Goal: Complete application form: Complete application form

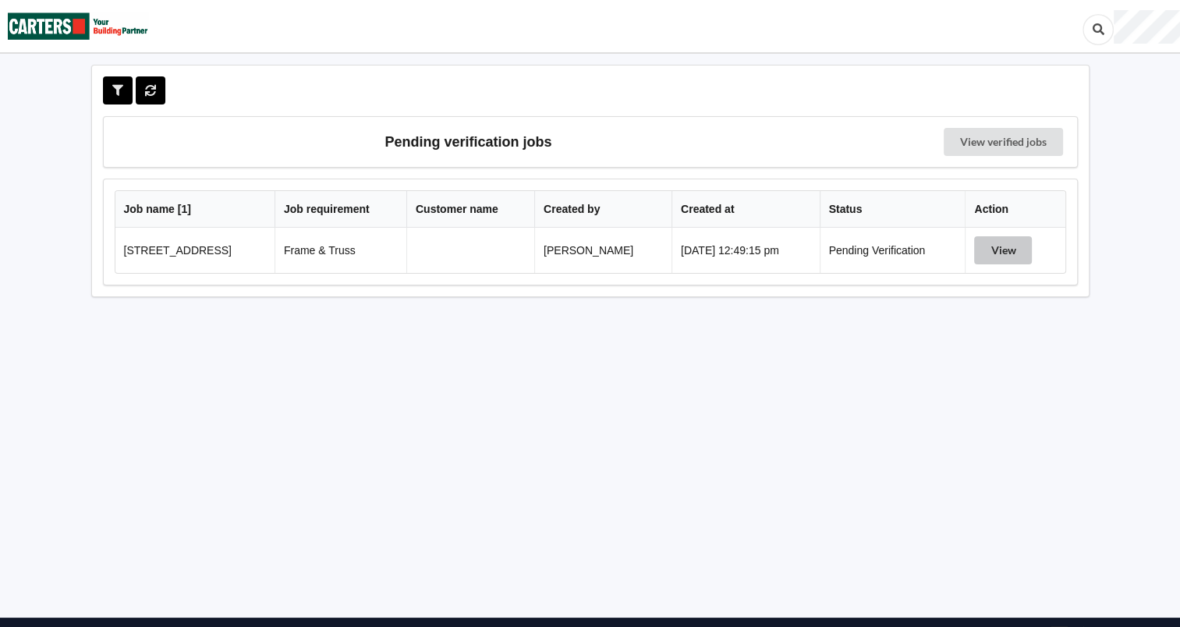
click at [1022, 252] on button "View" at bounding box center [1003, 250] width 58 height 28
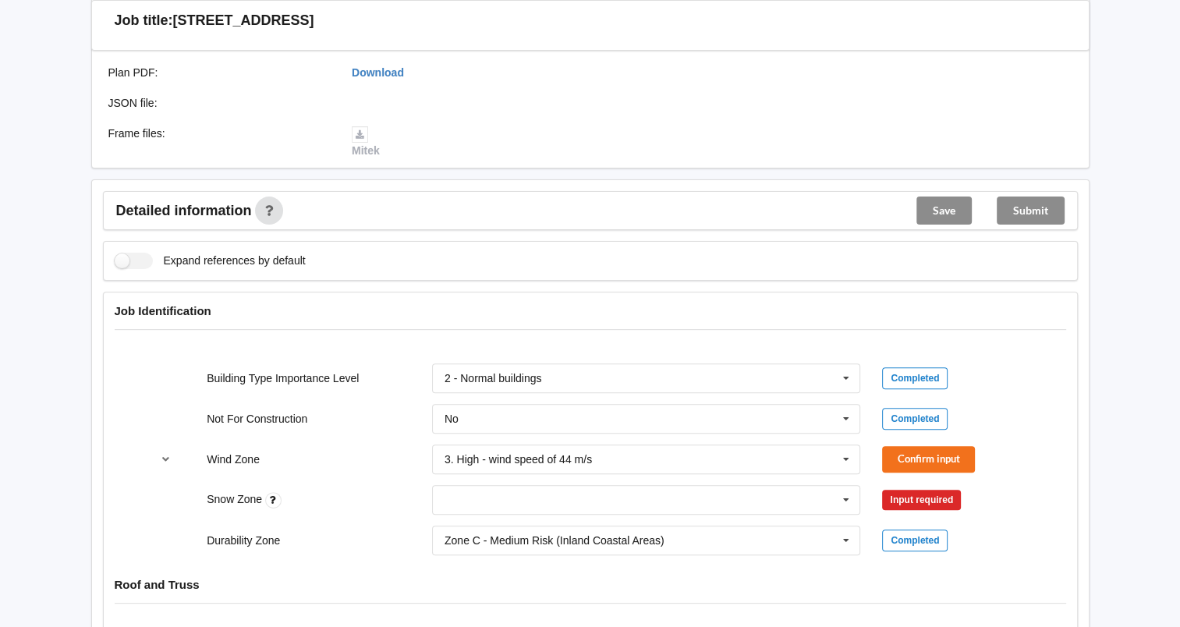
scroll to position [519, 0]
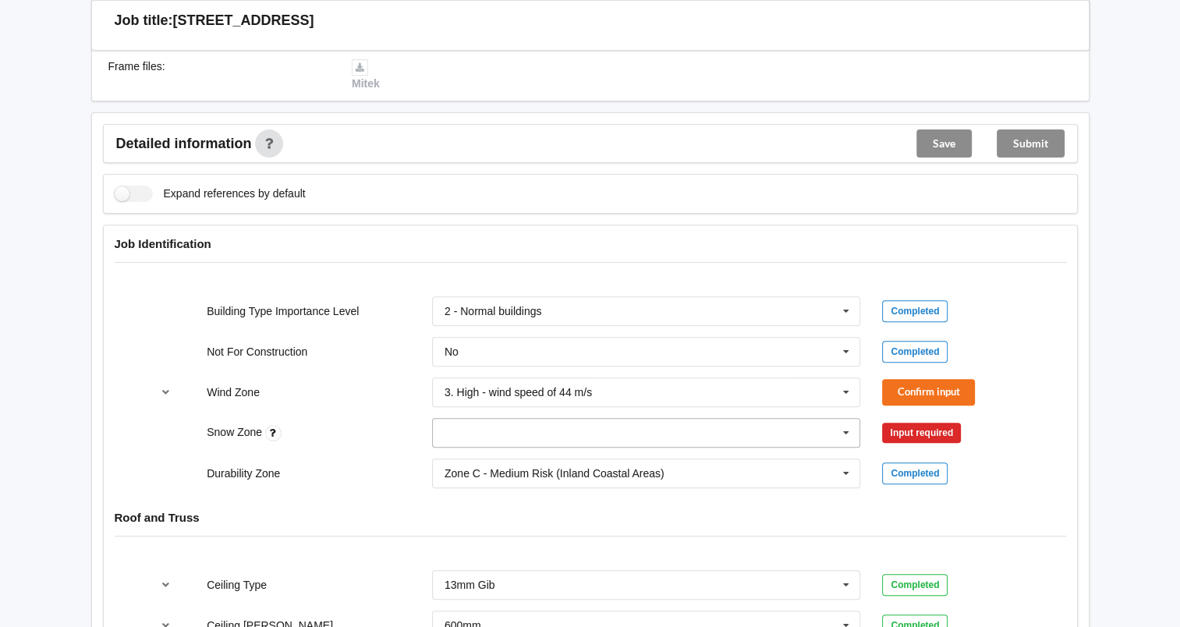
click at [843, 432] on icon at bounding box center [845, 433] width 23 height 29
click at [554, 455] on div "N0" at bounding box center [646, 461] width 427 height 29
click at [845, 468] on icon at bounding box center [845, 473] width 23 height 29
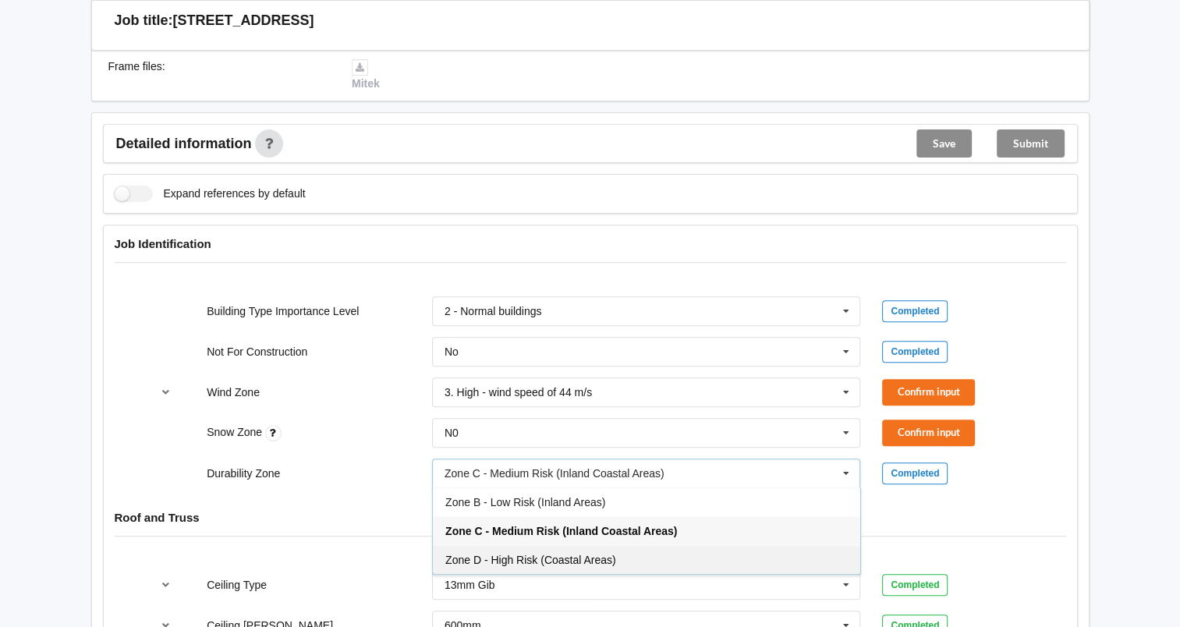
click at [576, 554] on span "Zone D - High Risk (Coastal Areas)" at bounding box center [530, 560] width 171 height 12
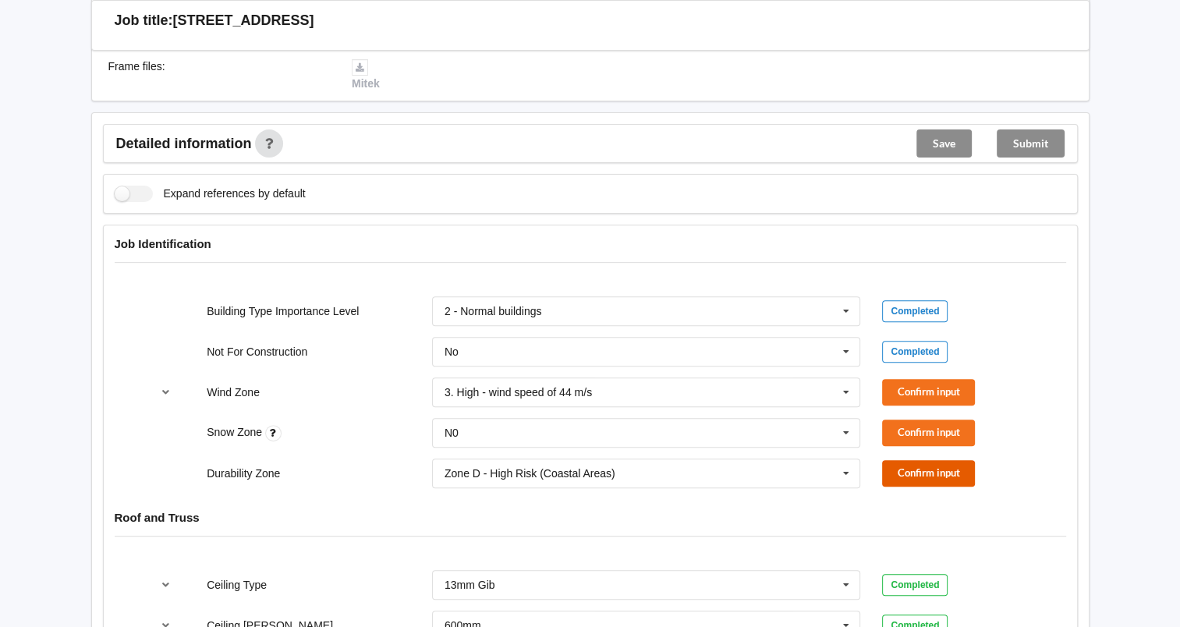
click at [948, 471] on button "Confirm input" at bounding box center [928, 473] width 93 height 26
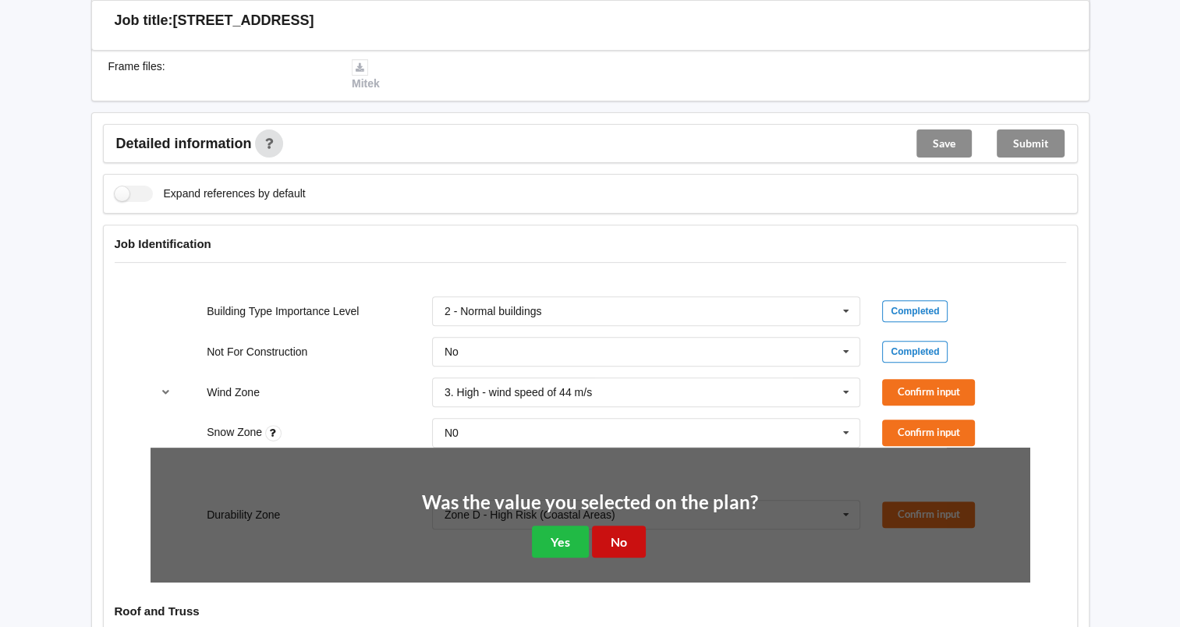
click at [618, 540] on button "No" at bounding box center [619, 542] width 54 height 32
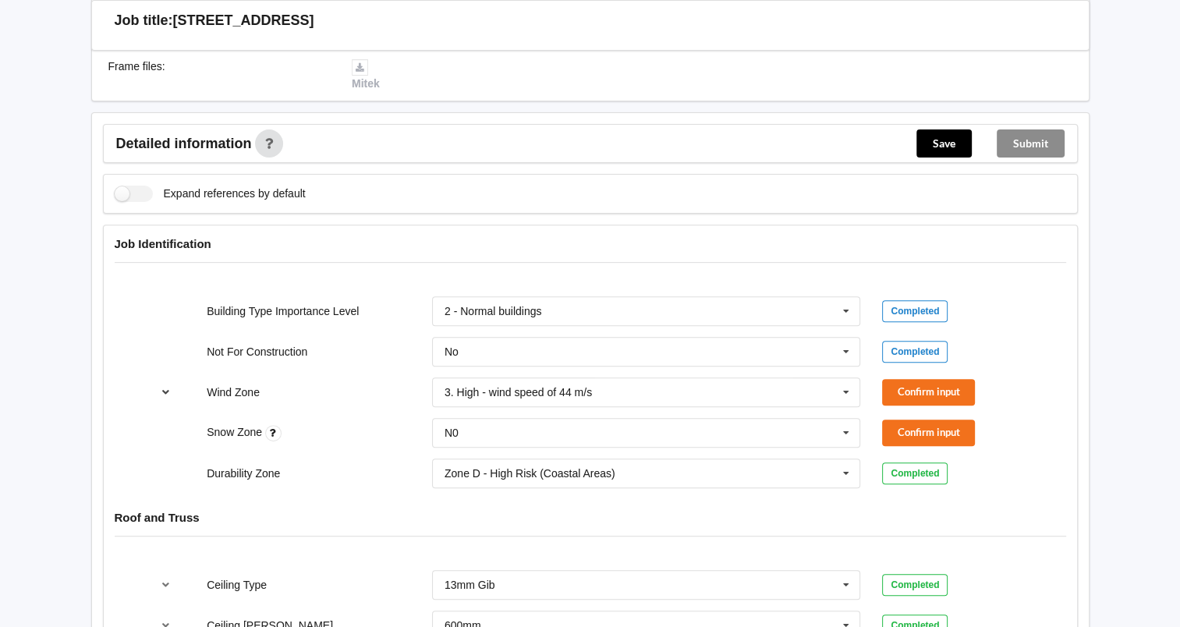
click at [162, 387] on icon "reference-toggle" at bounding box center [165, 391] width 13 height 9
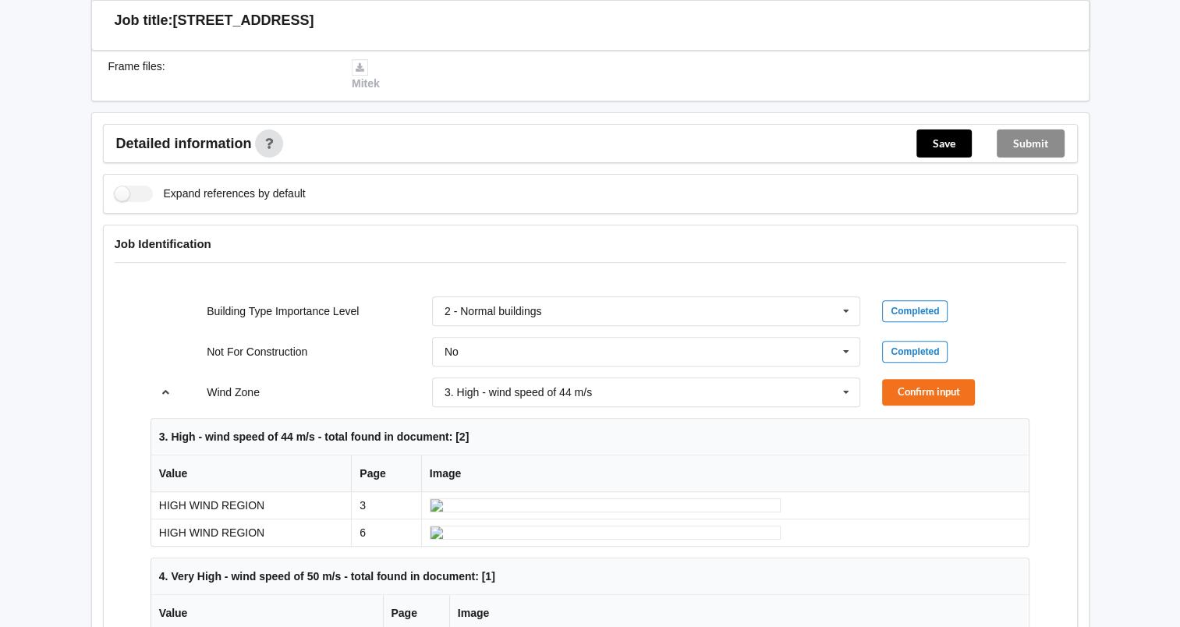
click at [162, 387] on icon "reference-toggle" at bounding box center [165, 391] width 13 height 9
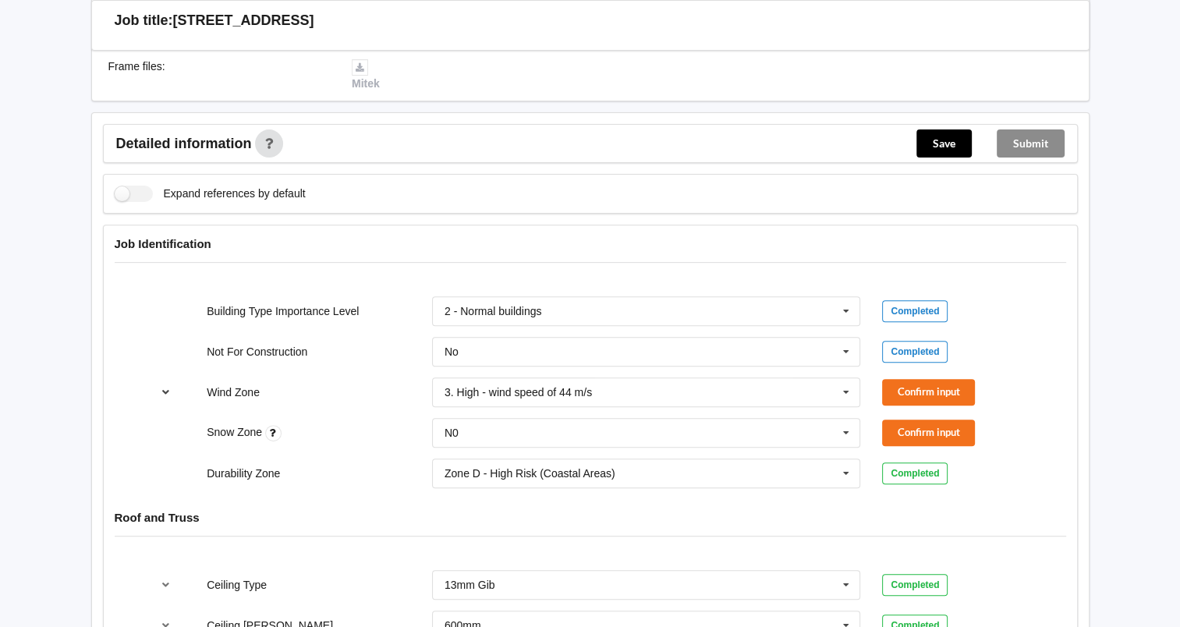
click at [162, 387] on icon "reference-toggle" at bounding box center [165, 391] width 13 height 9
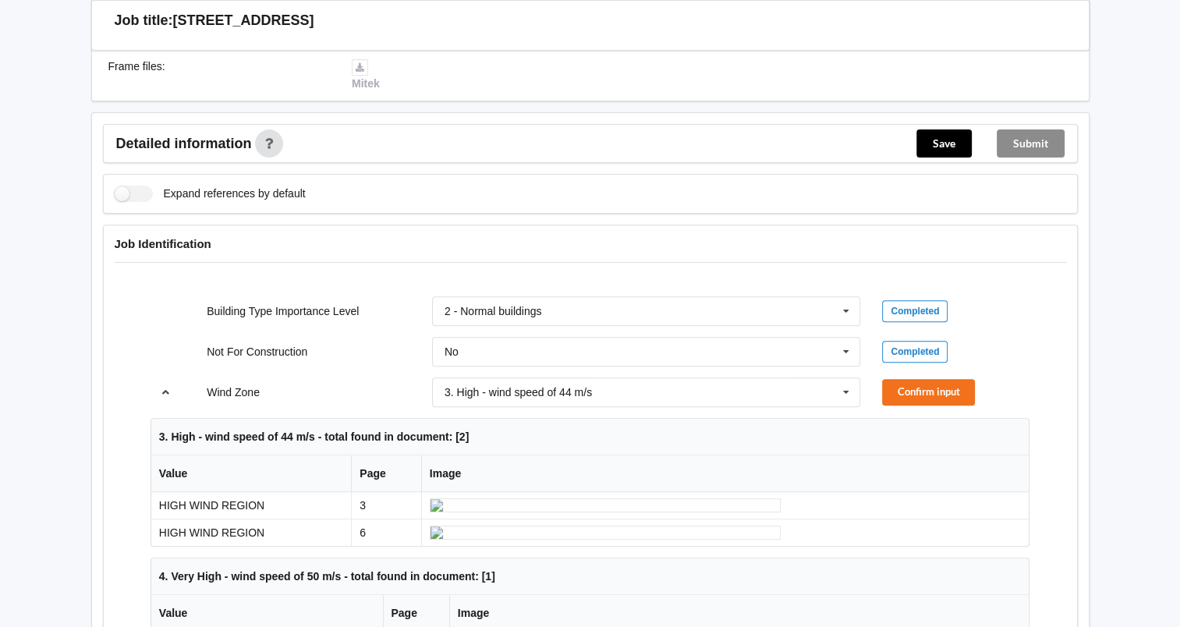
click at [165, 381] on button "reference-toggle" at bounding box center [166, 392] width 30 height 28
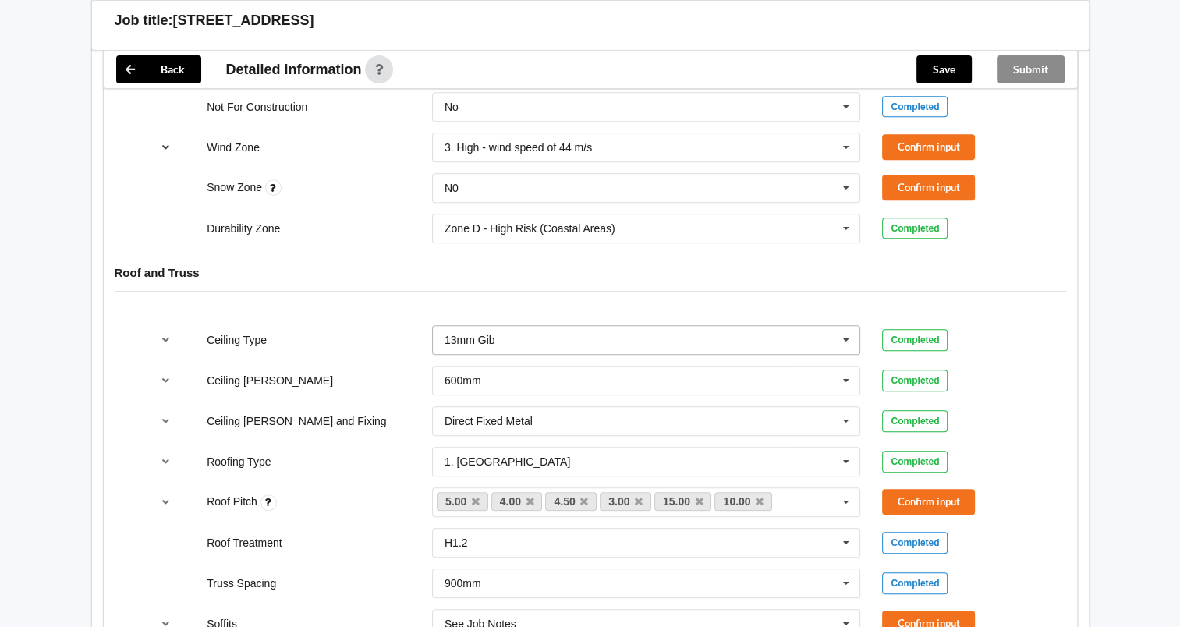
scroll to position [780, 0]
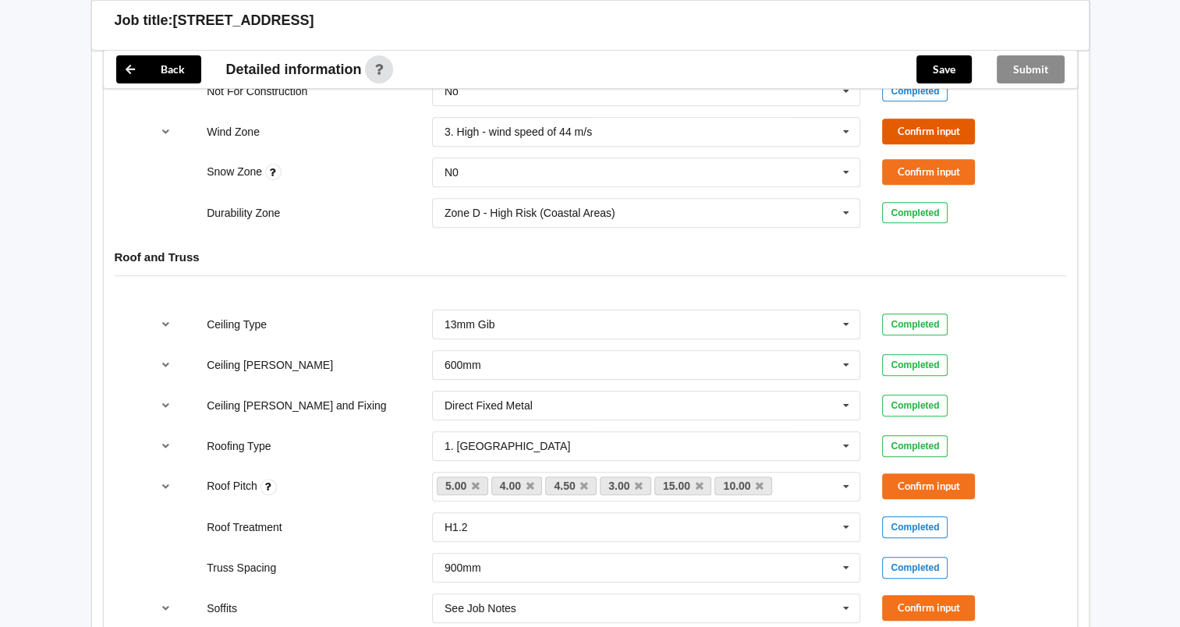
click at [939, 127] on button "Confirm input" at bounding box center [928, 132] width 93 height 26
click at [951, 162] on button "Confirm input" at bounding box center [928, 172] width 93 height 26
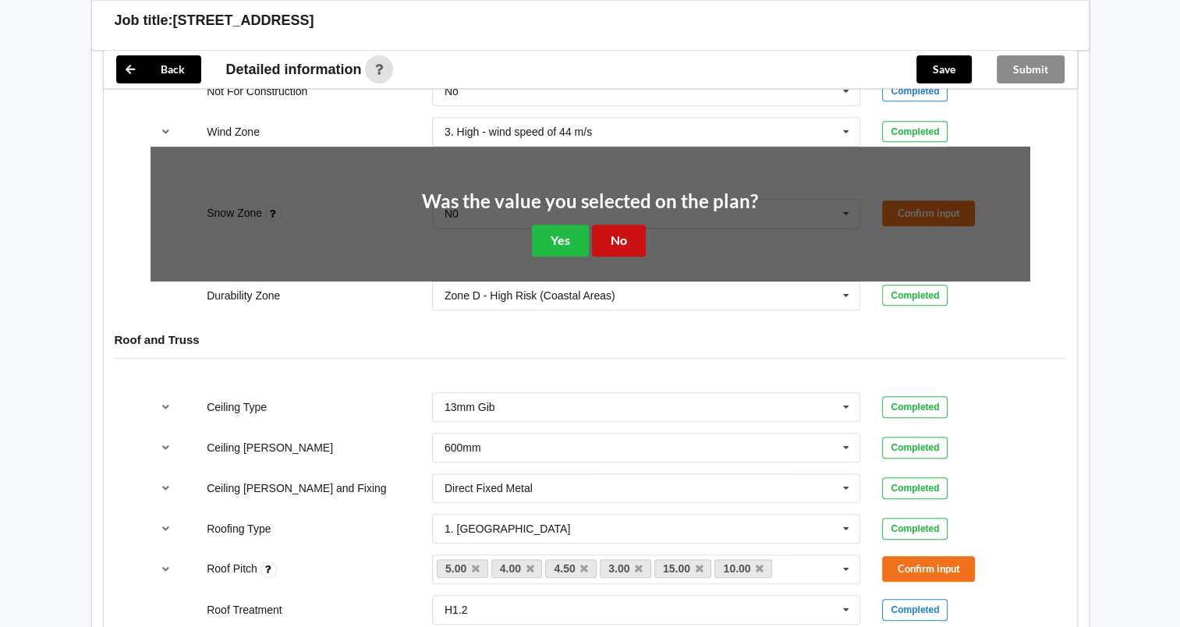
click at [630, 236] on button "No" at bounding box center [619, 241] width 54 height 32
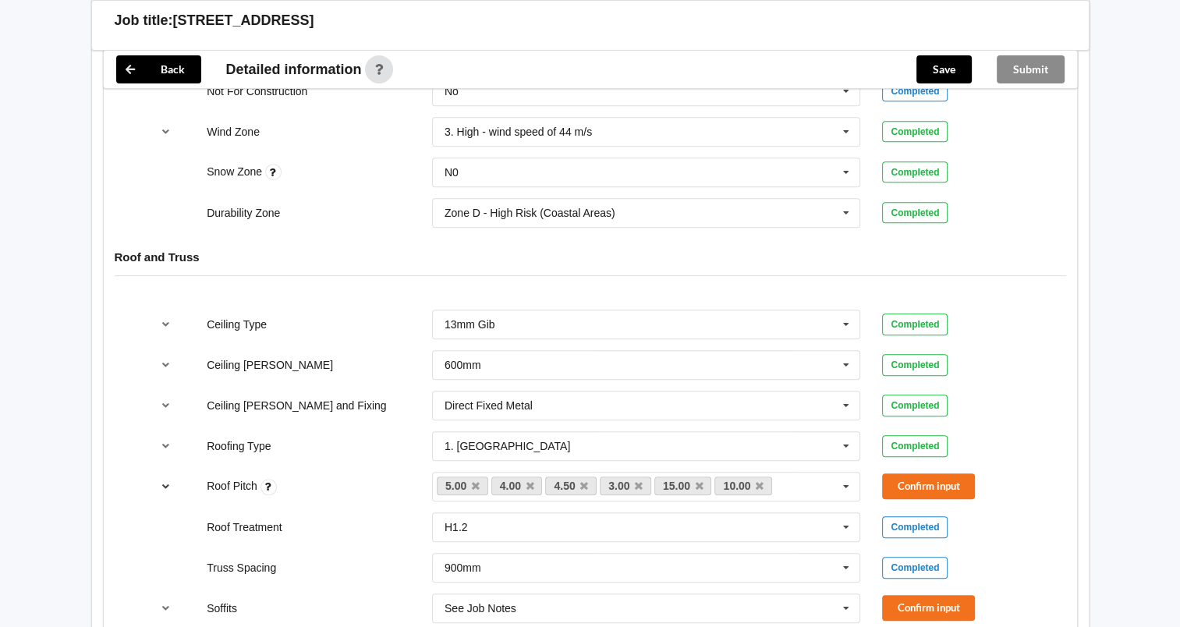
click at [169, 483] on icon "reference-toggle" at bounding box center [165, 485] width 13 height 9
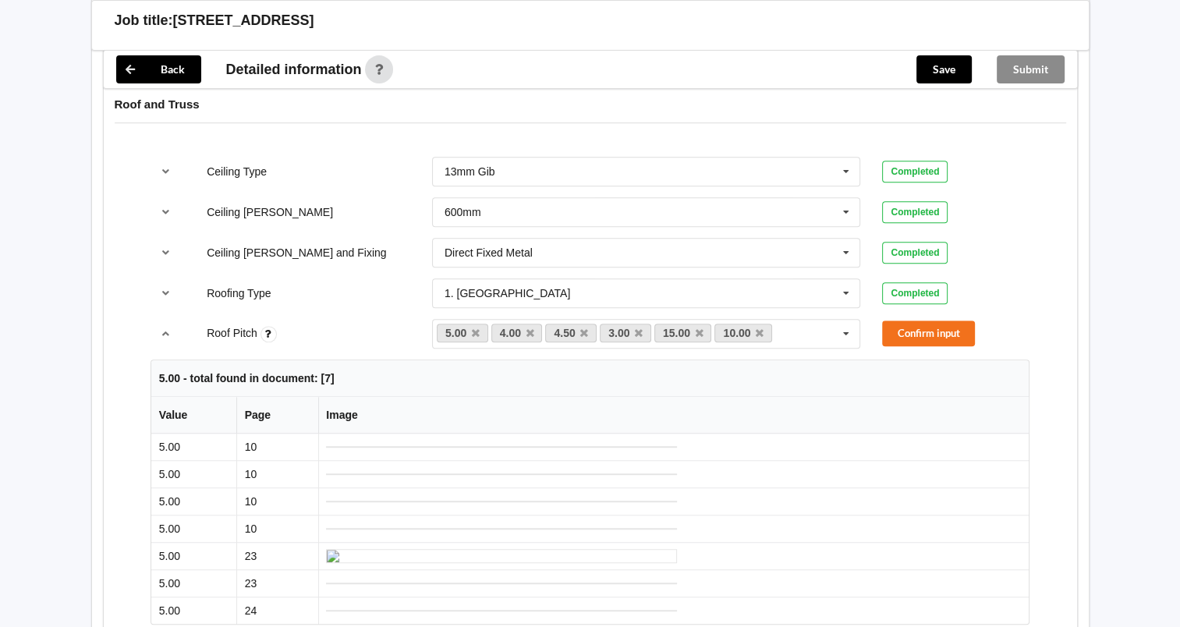
scroll to position [909, 0]
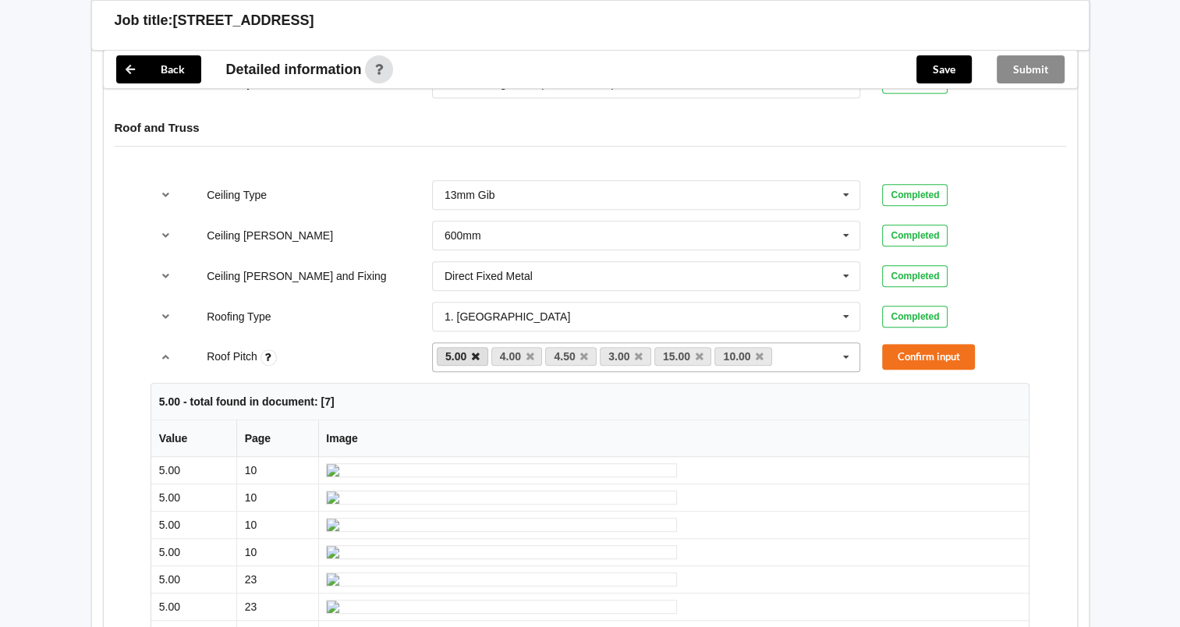
click at [474, 352] on icon at bounding box center [476, 357] width 8 height 10
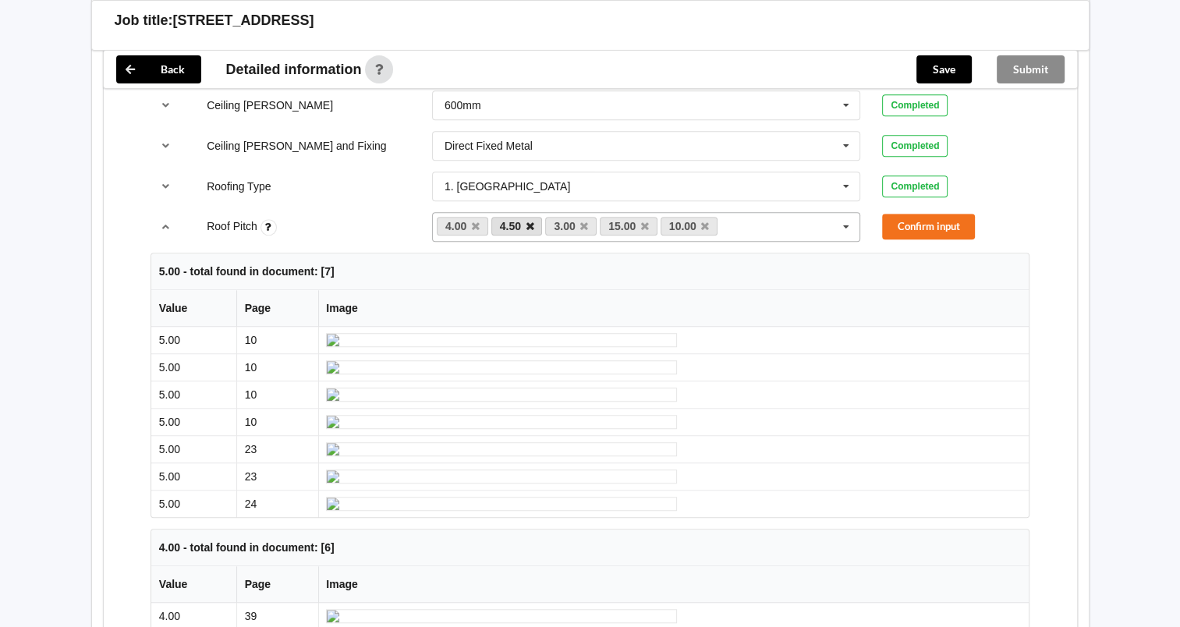
click at [529, 225] on icon at bounding box center [530, 226] width 8 height 10
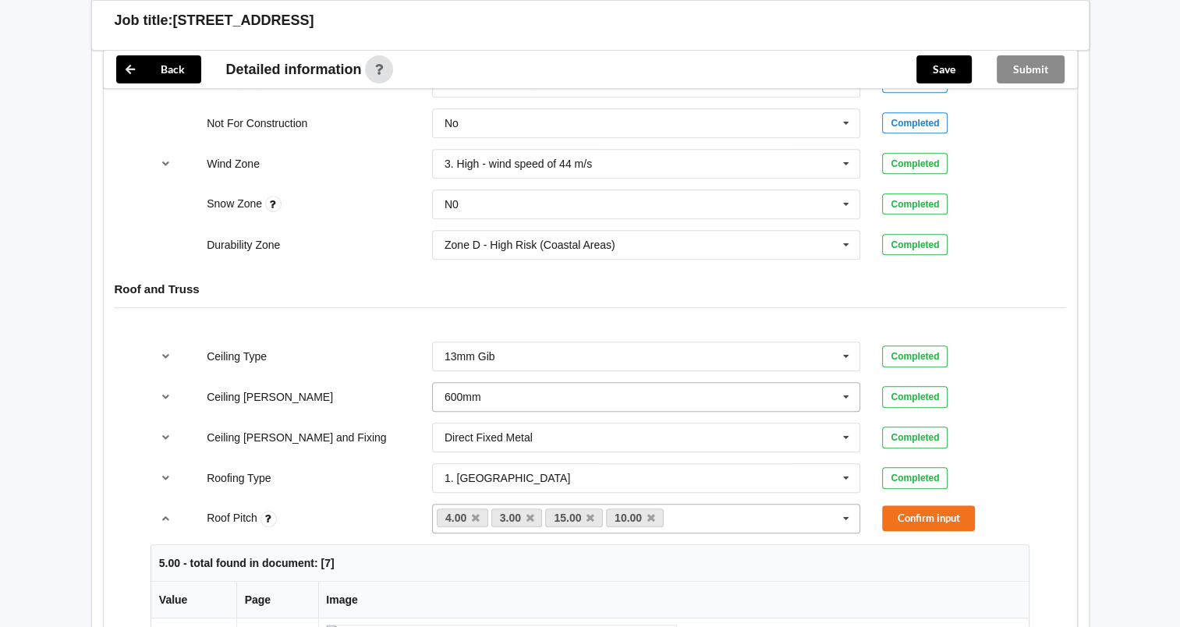
scroll to position [780, 0]
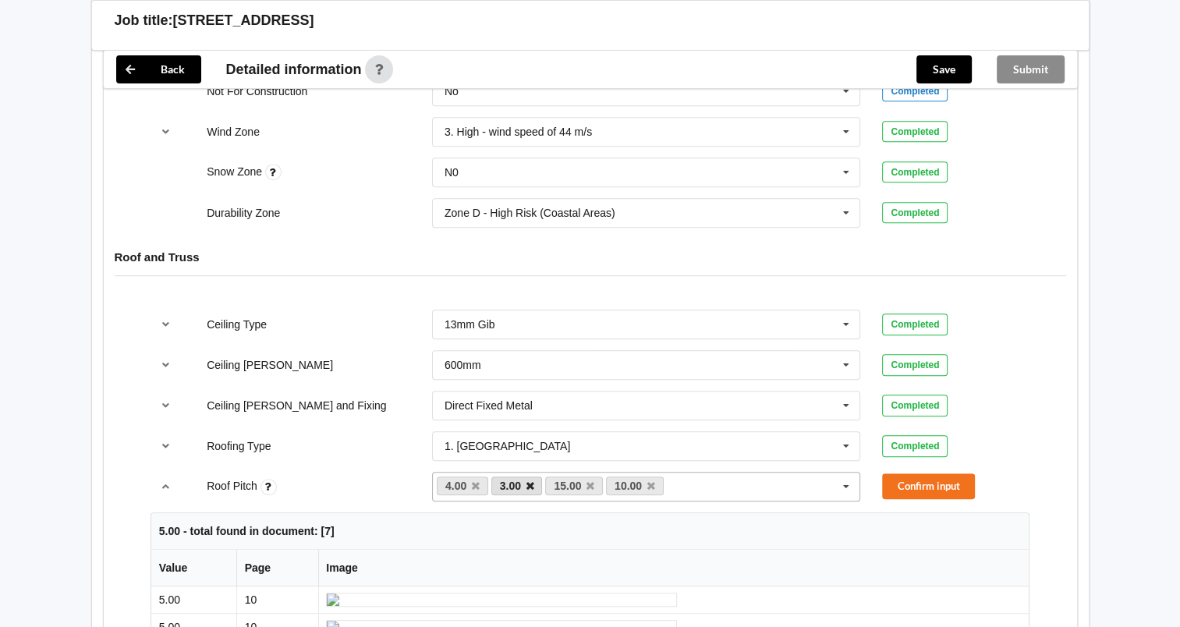
click at [530, 481] on icon at bounding box center [530, 486] width 8 height 10
click at [530, 480] on link "15.00" at bounding box center [520, 485] width 58 height 19
click at [536, 481] on icon at bounding box center [536, 486] width 8 height 10
click at [537, 482] on icon at bounding box center [536, 486] width 8 height 10
click at [918, 485] on button "Confirm input" at bounding box center [928, 486] width 93 height 26
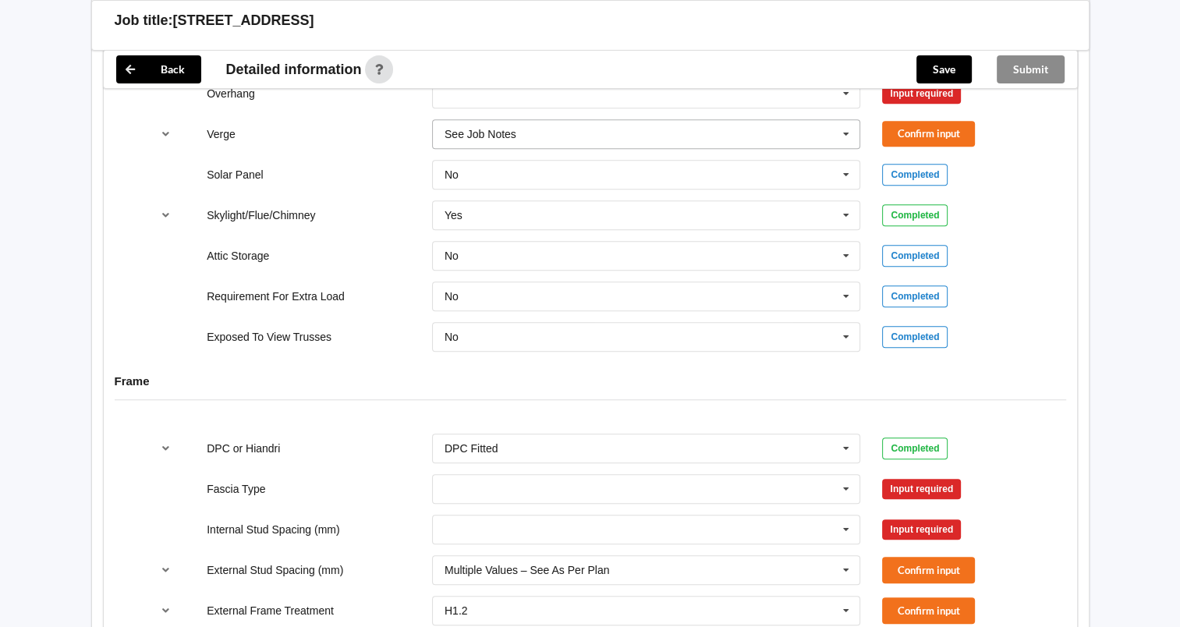
scroll to position [1170, 0]
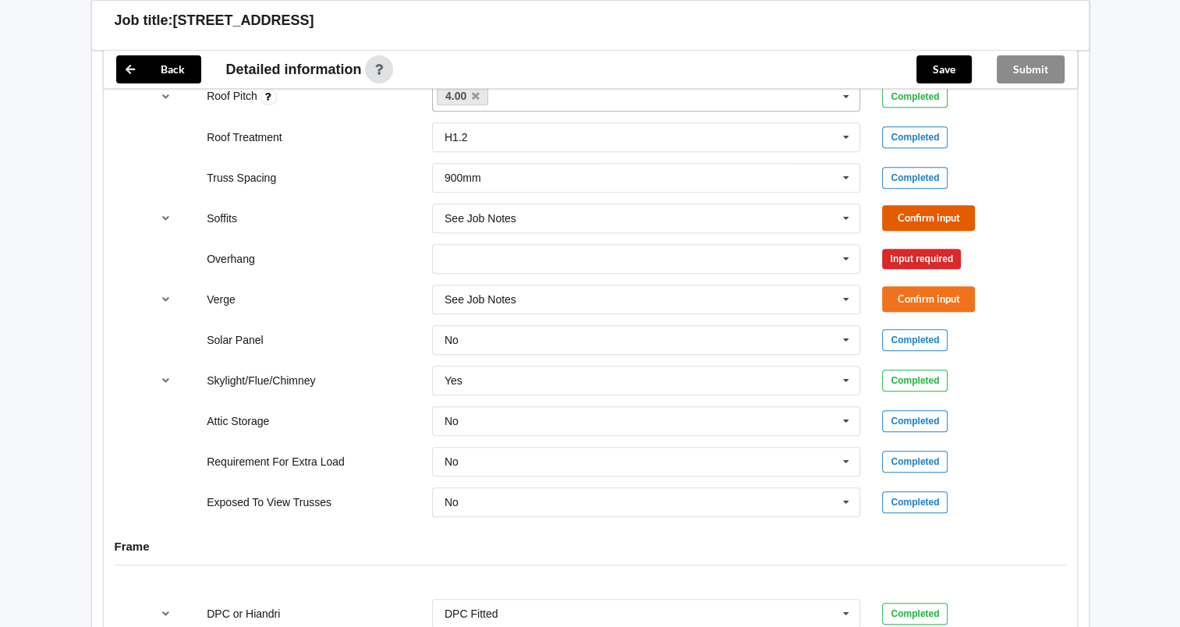
click at [911, 212] on button "Confirm input" at bounding box center [928, 218] width 93 height 26
click at [847, 252] on icon at bounding box center [845, 259] width 23 height 29
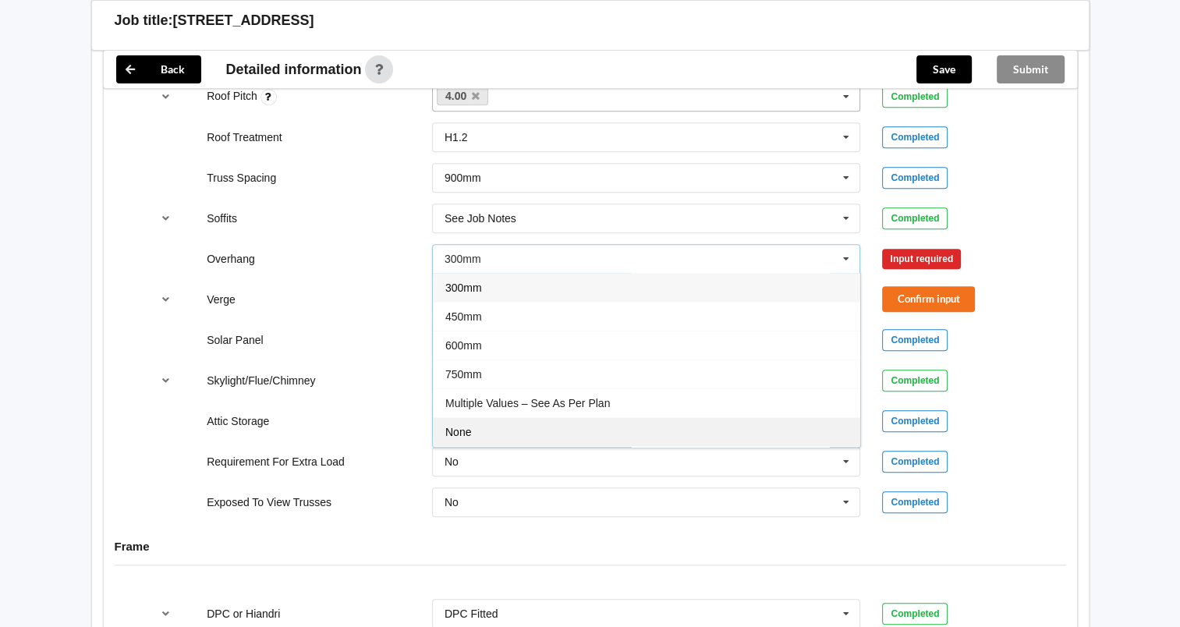
click at [491, 417] on div "None" at bounding box center [646, 431] width 427 height 29
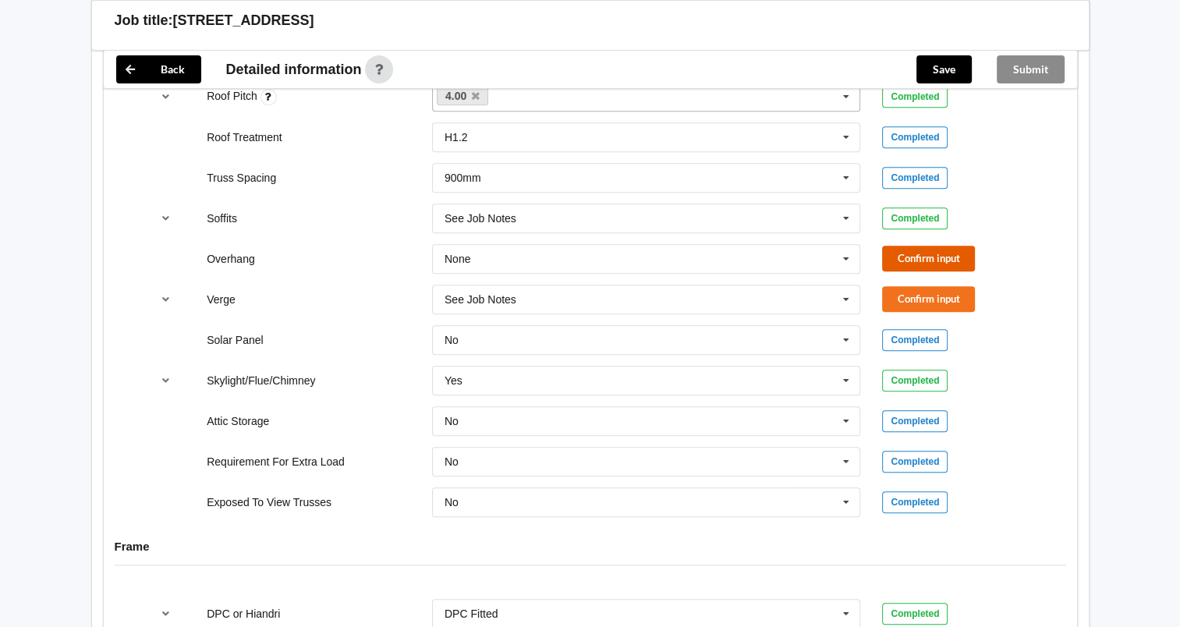
click at [895, 262] on button "Confirm input" at bounding box center [928, 259] width 93 height 26
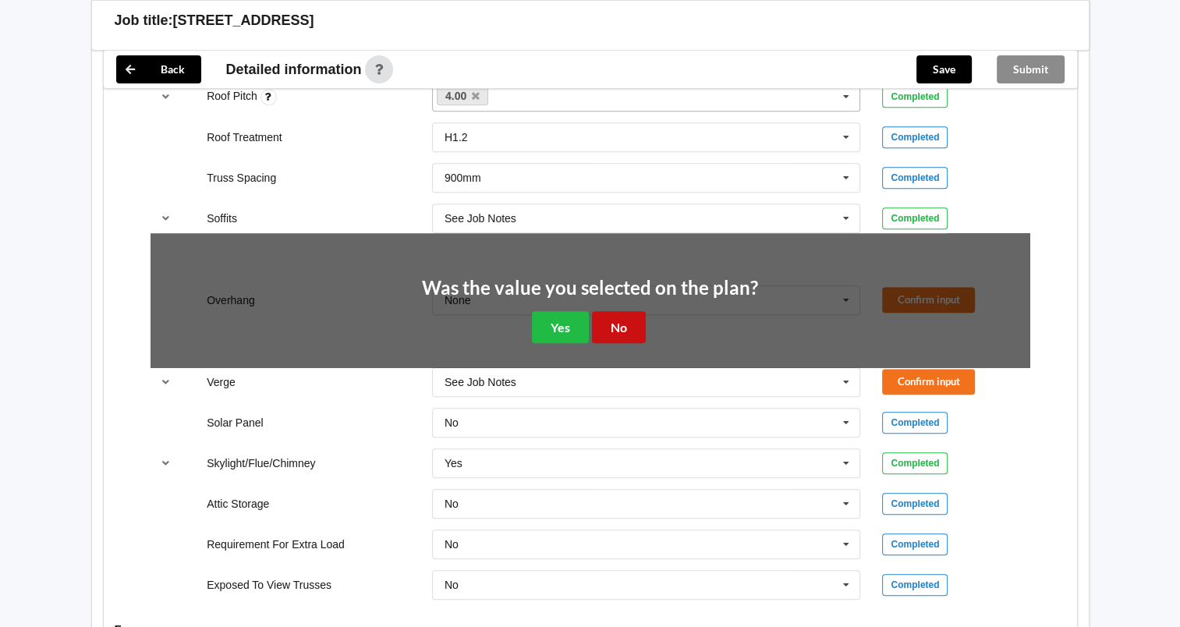
drag, startPoint x: 620, startPoint y: 328, endPoint x: 782, endPoint y: 287, distance: 167.2
click at [622, 326] on button "No" at bounding box center [619, 327] width 54 height 32
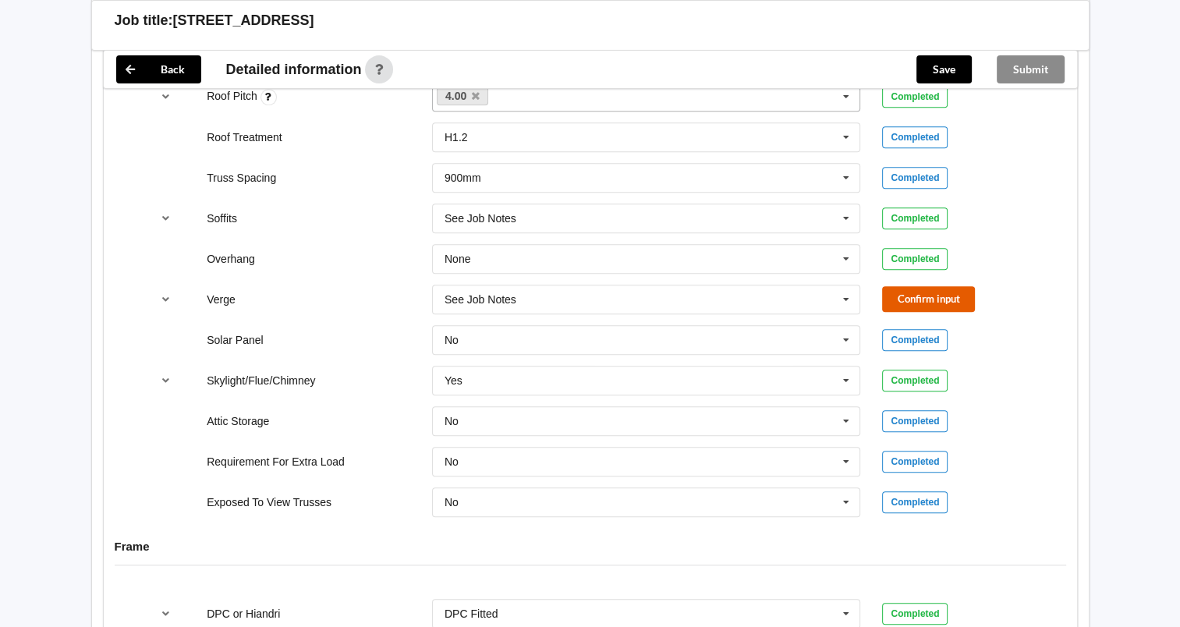
click at [915, 287] on button "Confirm input" at bounding box center [928, 299] width 93 height 26
click at [165, 377] on icon "reference-toggle" at bounding box center [165, 379] width 13 height 9
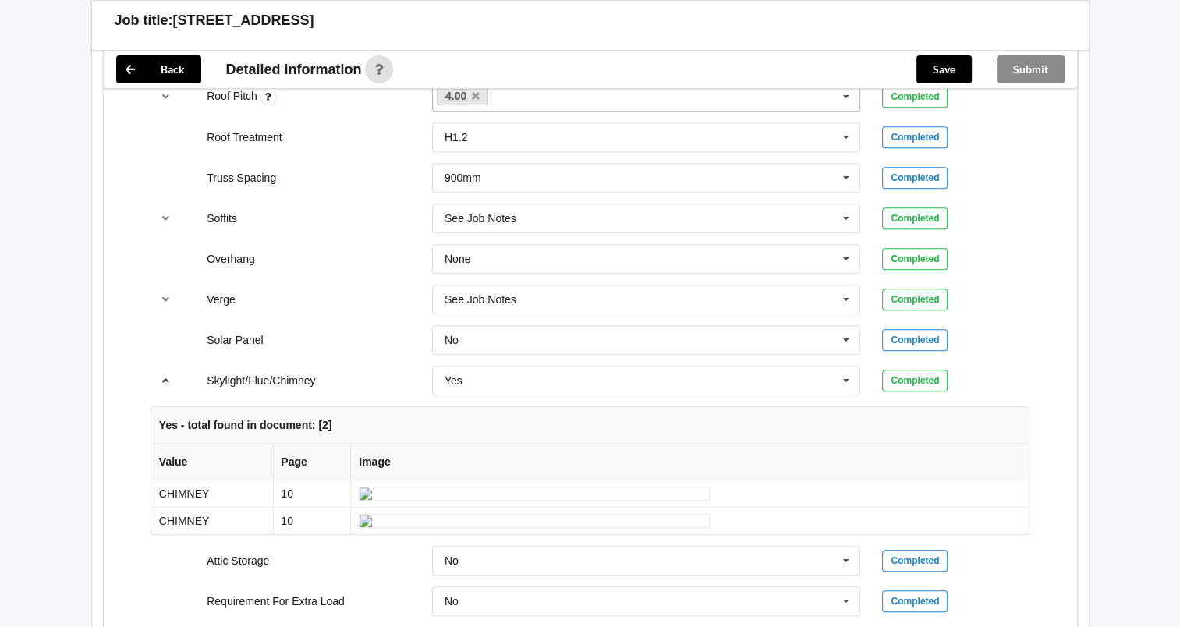
click at [165, 377] on icon "reference-toggle" at bounding box center [165, 379] width 13 height 9
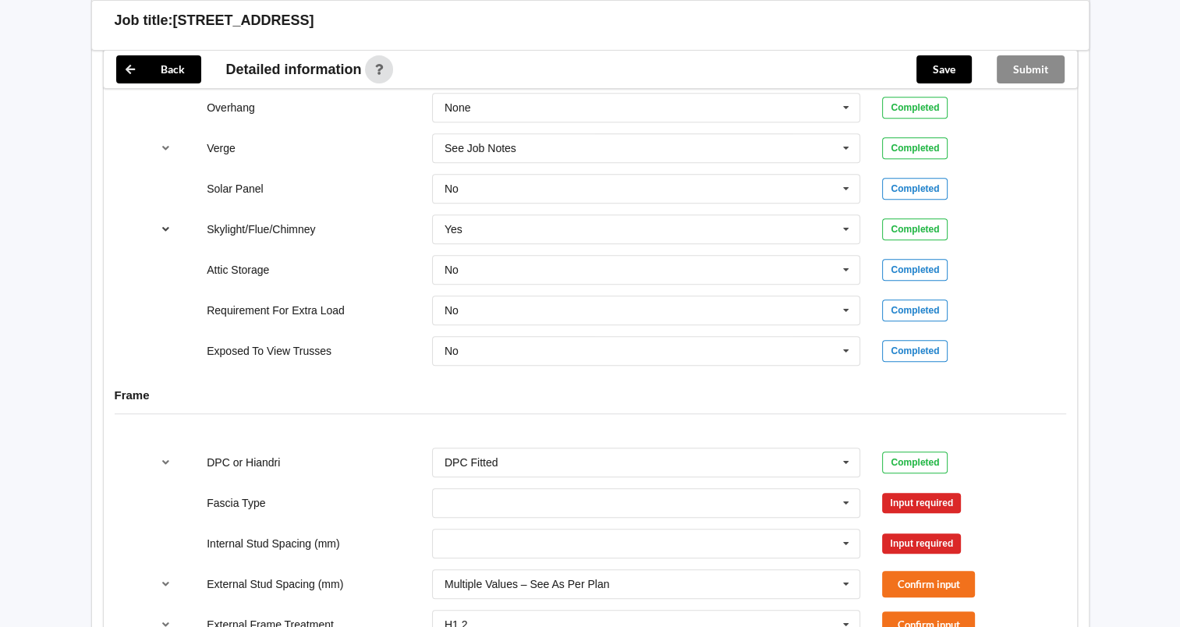
scroll to position [1429, 0]
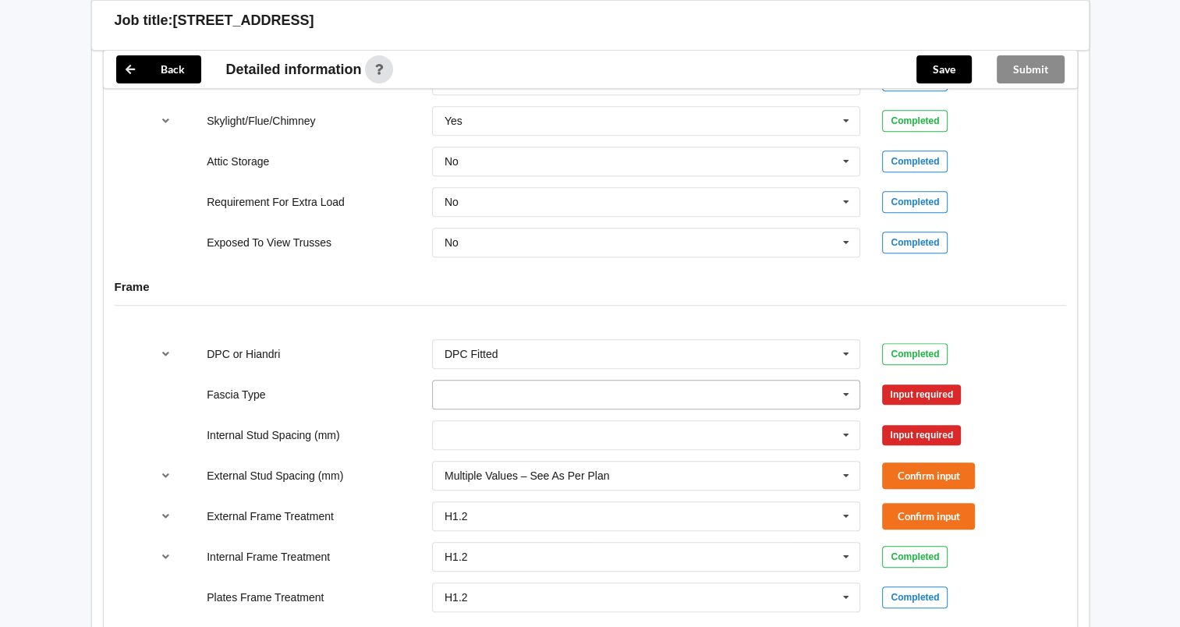
click at [846, 390] on icon at bounding box center [845, 395] width 23 height 29
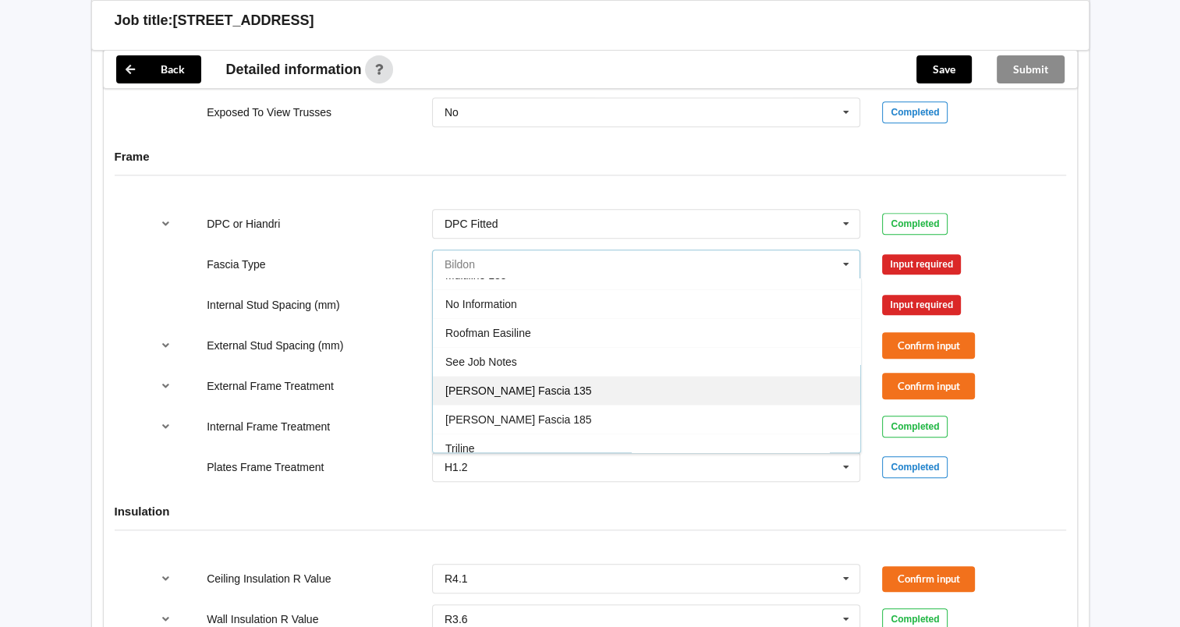
scroll to position [514, 0]
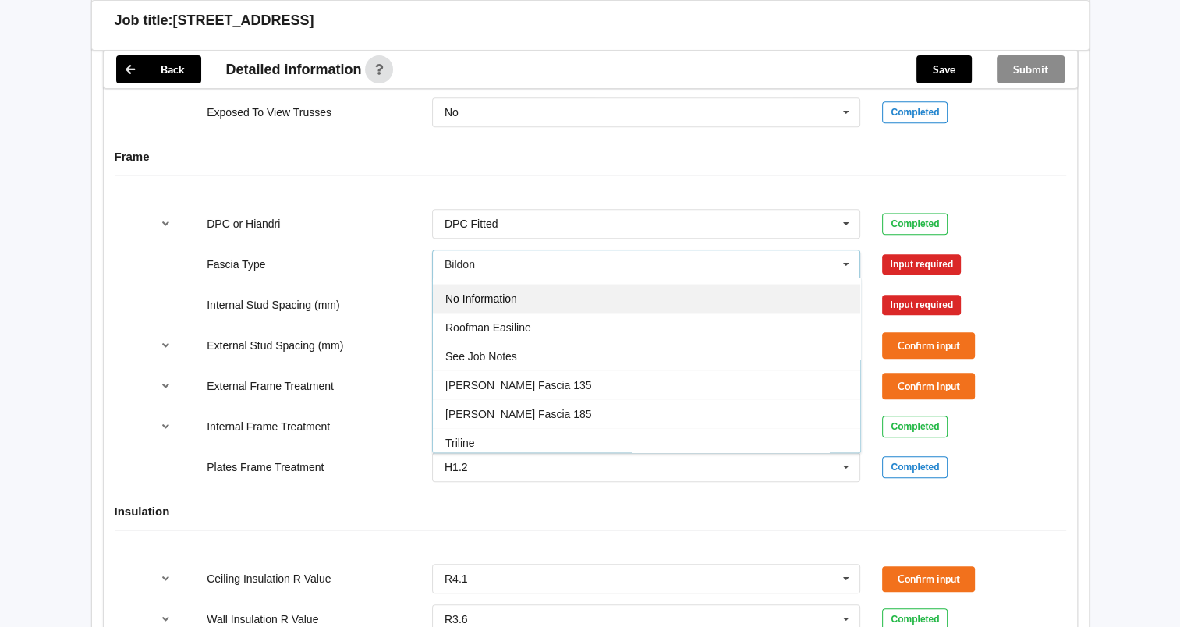
click at [548, 294] on div "No Information" at bounding box center [646, 298] width 427 height 29
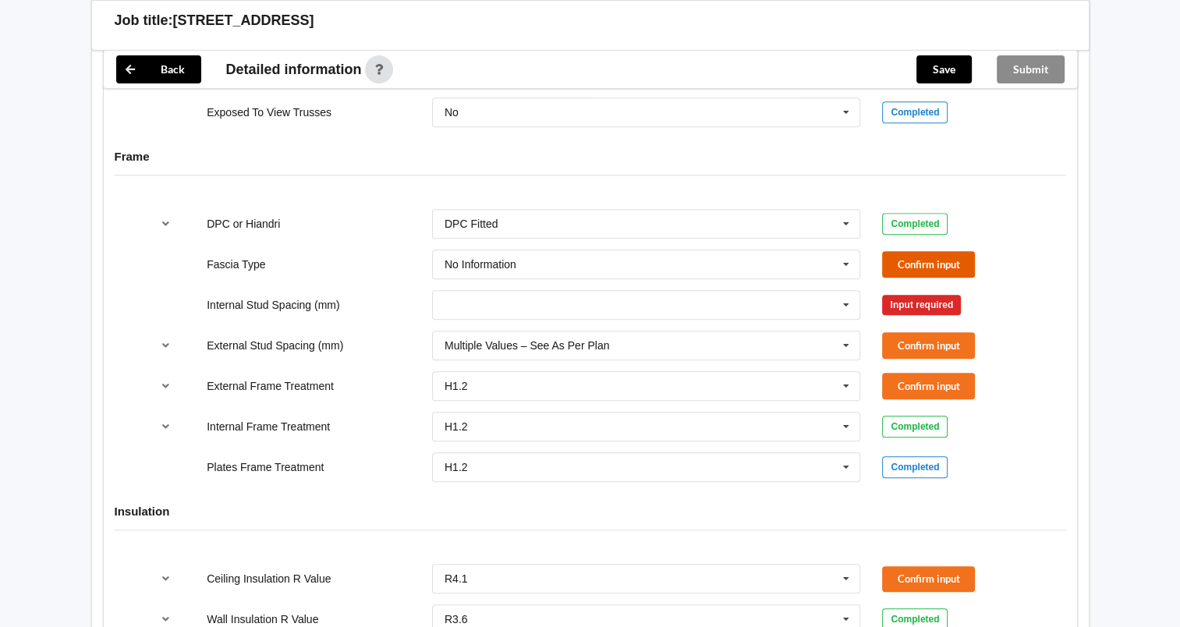
click at [901, 260] on button "Confirm input" at bounding box center [928, 264] width 93 height 26
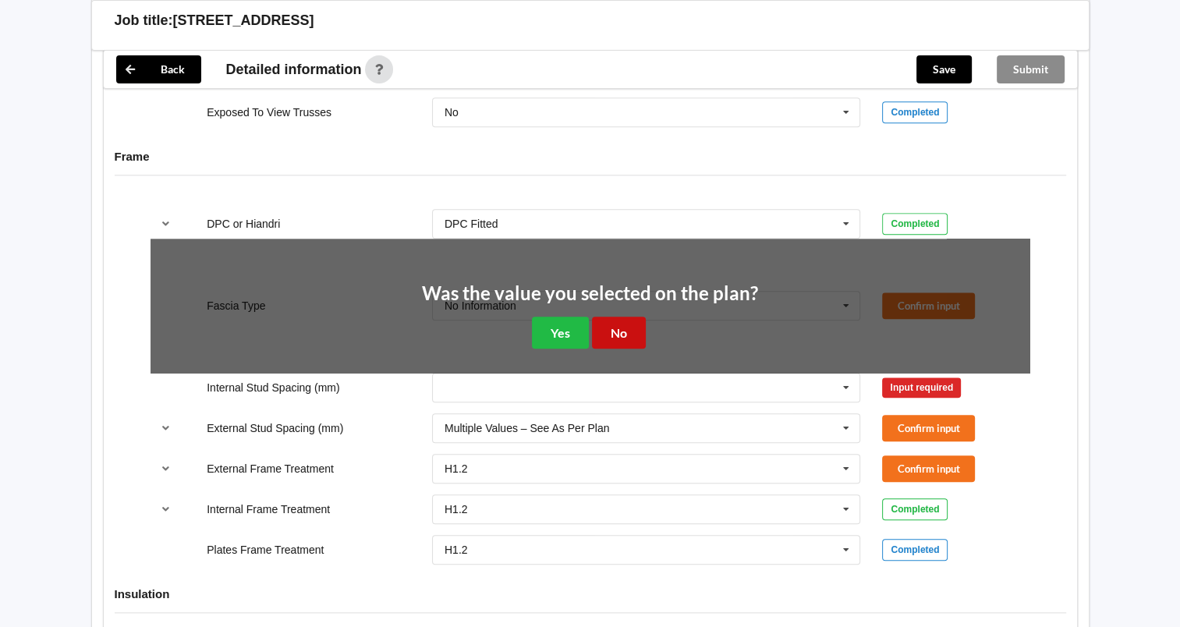
click at [620, 324] on button "No" at bounding box center [619, 333] width 54 height 32
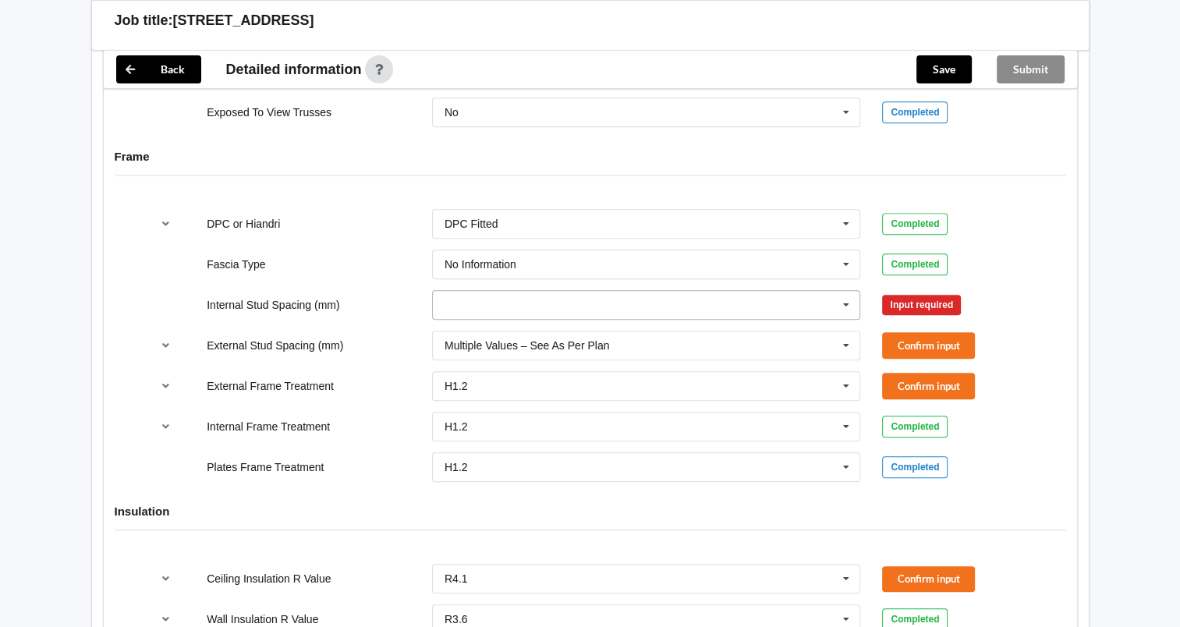
drag, startPoint x: 845, startPoint y: 300, endPoint x: 650, endPoint y: 317, distance: 195.7
click at [845, 300] on icon at bounding box center [845, 305] width 23 height 29
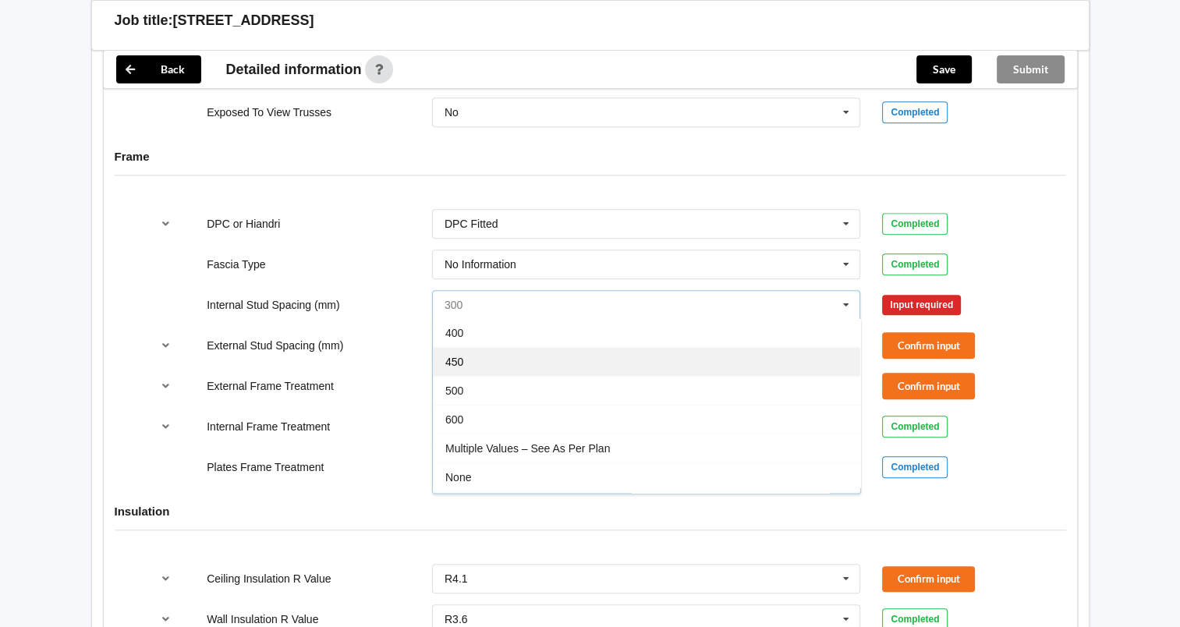
scroll to position [55, 0]
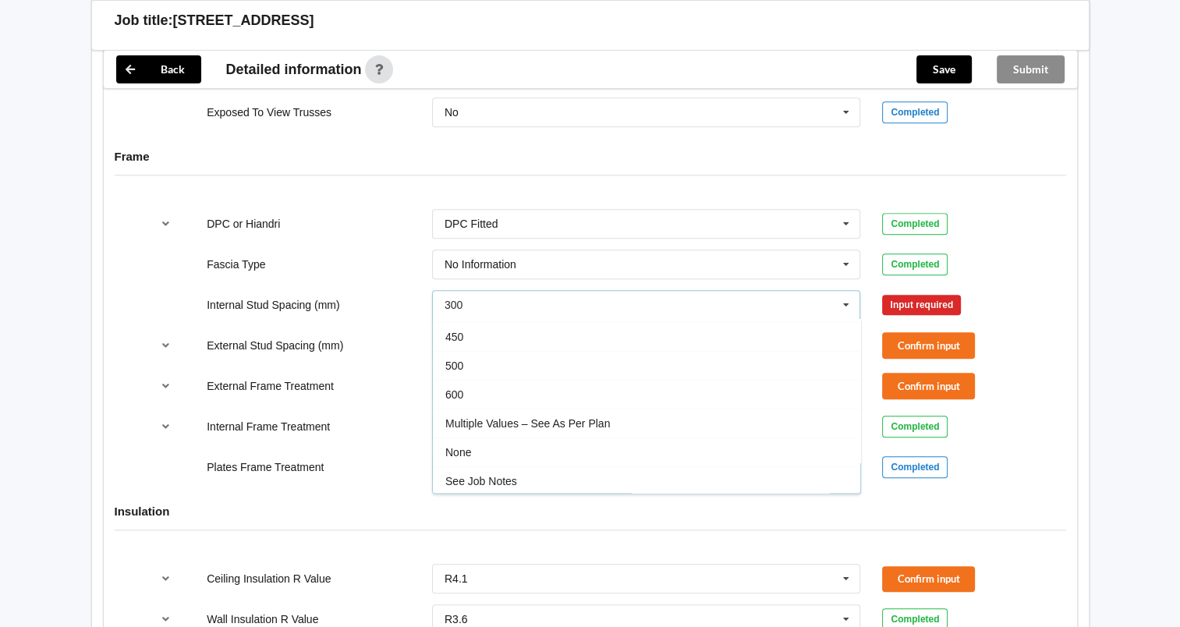
drag, startPoint x: 579, startPoint y: 424, endPoint x: 654, endPoint y: 400, distance: 77.9
click at [585, 421] on span "Multiple Values – See As Per Plan" at bounding box center [527, 423] width 165 height 12
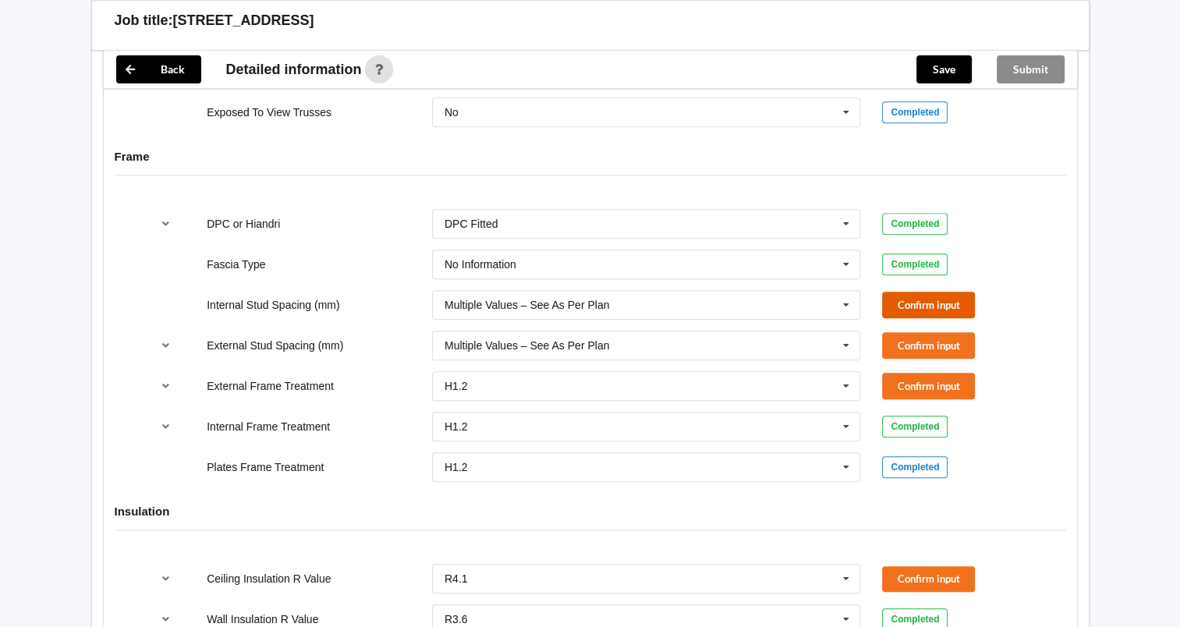
click at [898, 306] on button "Confirm input" at bounding box center [928, 305] width 93 height 26
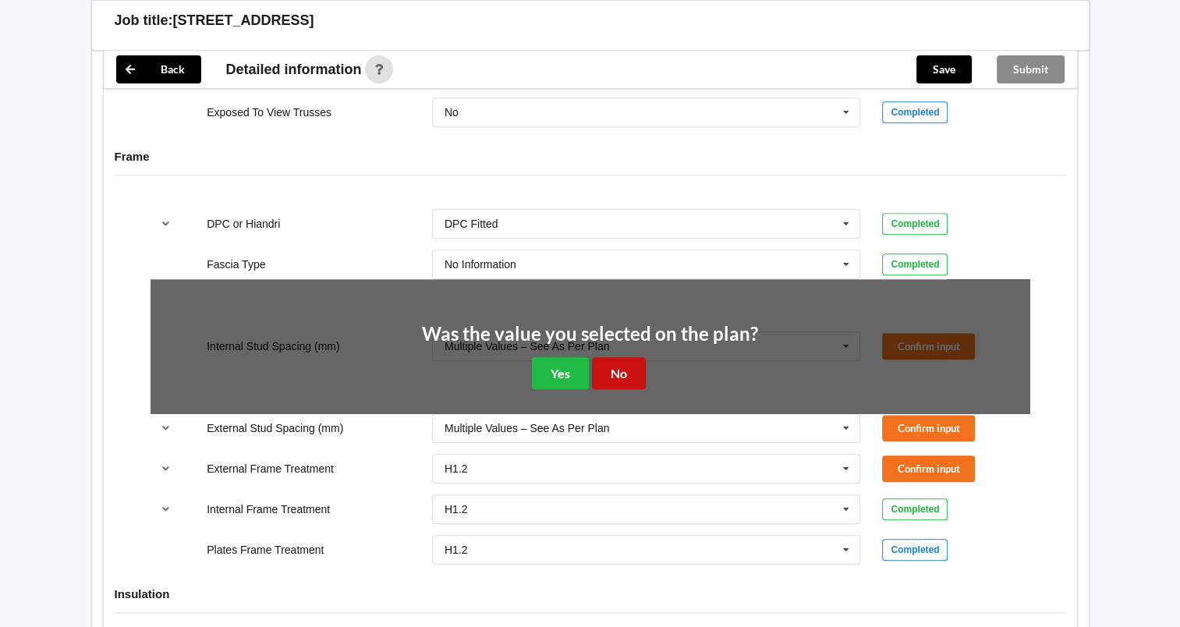
drag, startPoint x: 621, startPoint y: 363, endPoint x: 759, endPoint y: 345, distance: 139.2
click at [624, 362] on button "No" at bounding box center [619, 373] width 54 height 32
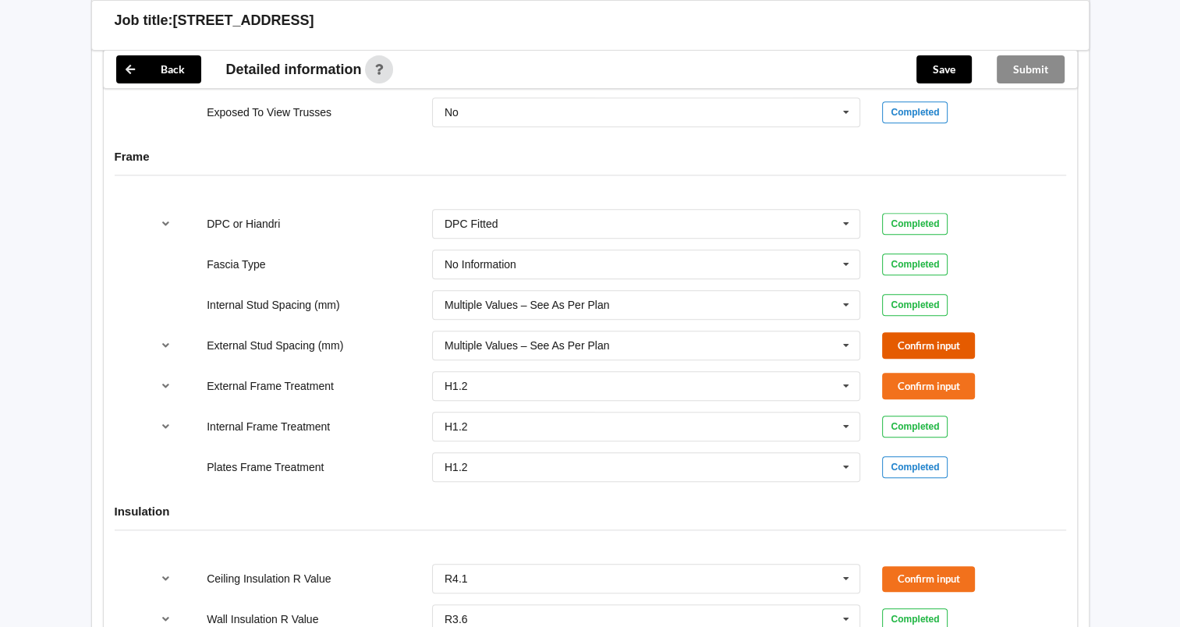
click at [898, 343] on button "Confirm input" at bounding box center [928, 345] width 93 height 26
click at [168, 382] on icon "reference-toggle" at bounding box center [165, 385] width 13 height 9
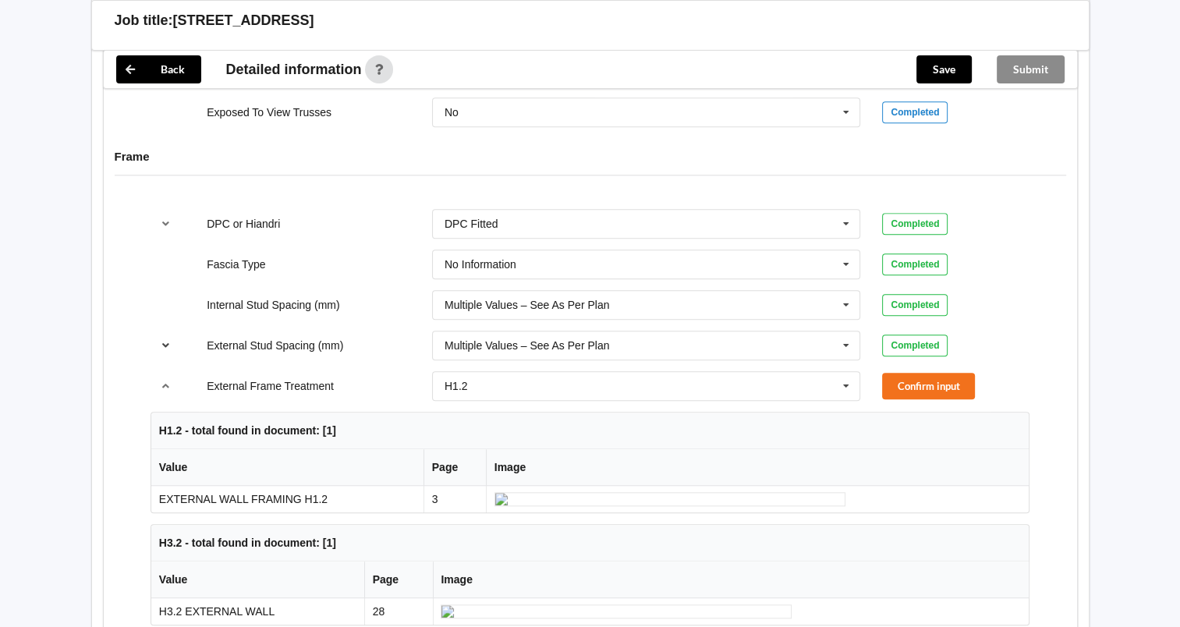
click at [175, 340] on button "reference-toggle" at bounding box center [166, 345] width 30 height 28
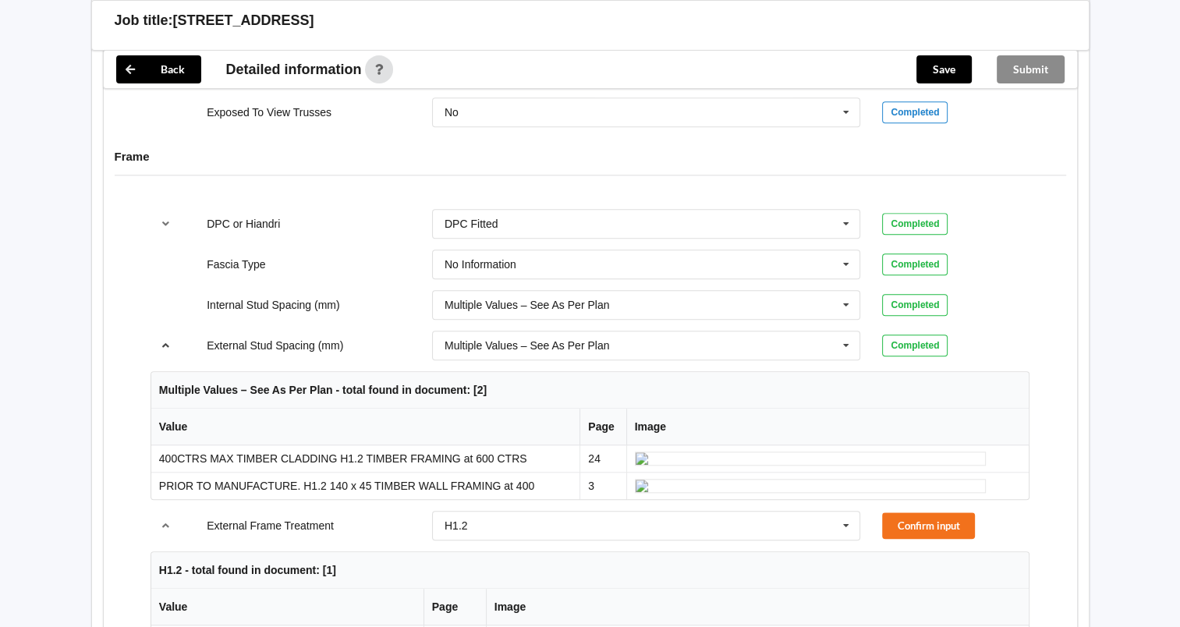
click at [165, 341] on icon "reference-toggle" at bounding box center [165, 344] width 13 height 9
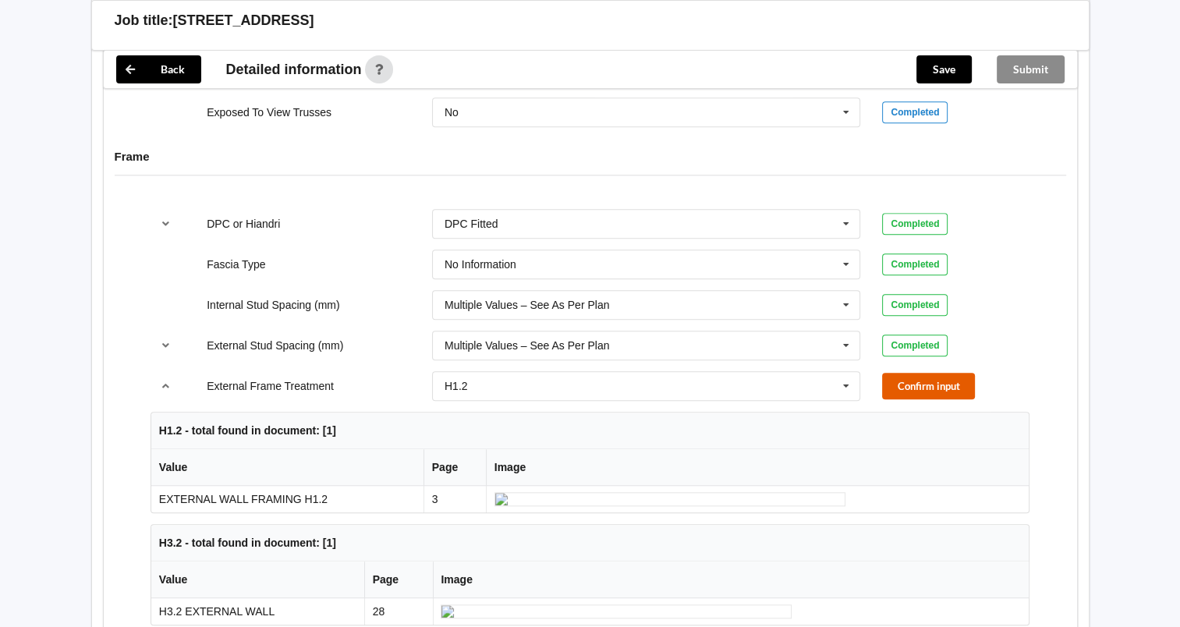
click at [932, 385] on button "Confirm input" at bounding box center [928, 386] width 93 height 26
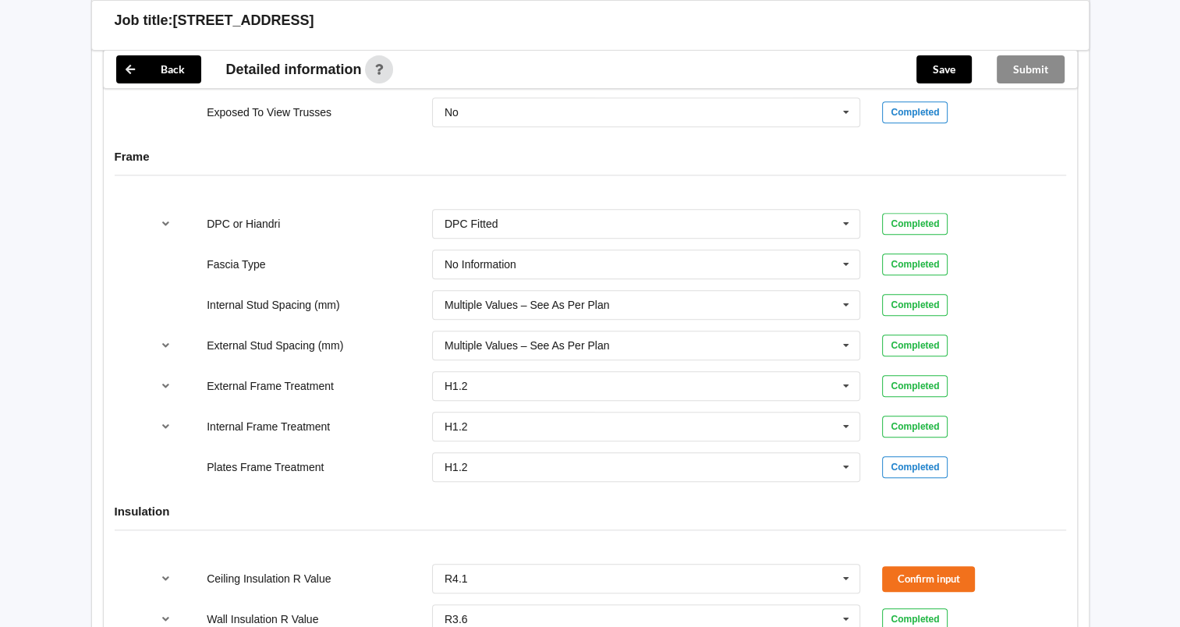
scroll to position [1689, 0]
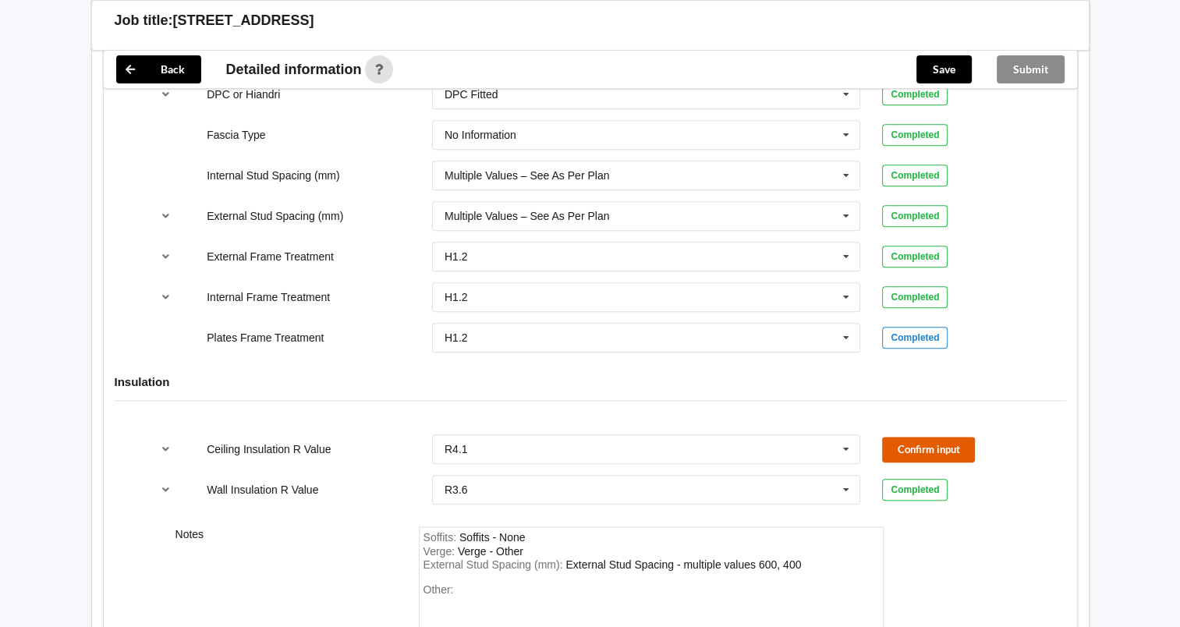
click at [967, 441] on button "Confirm input" at bounding box center [928, 450] width 93 height 26
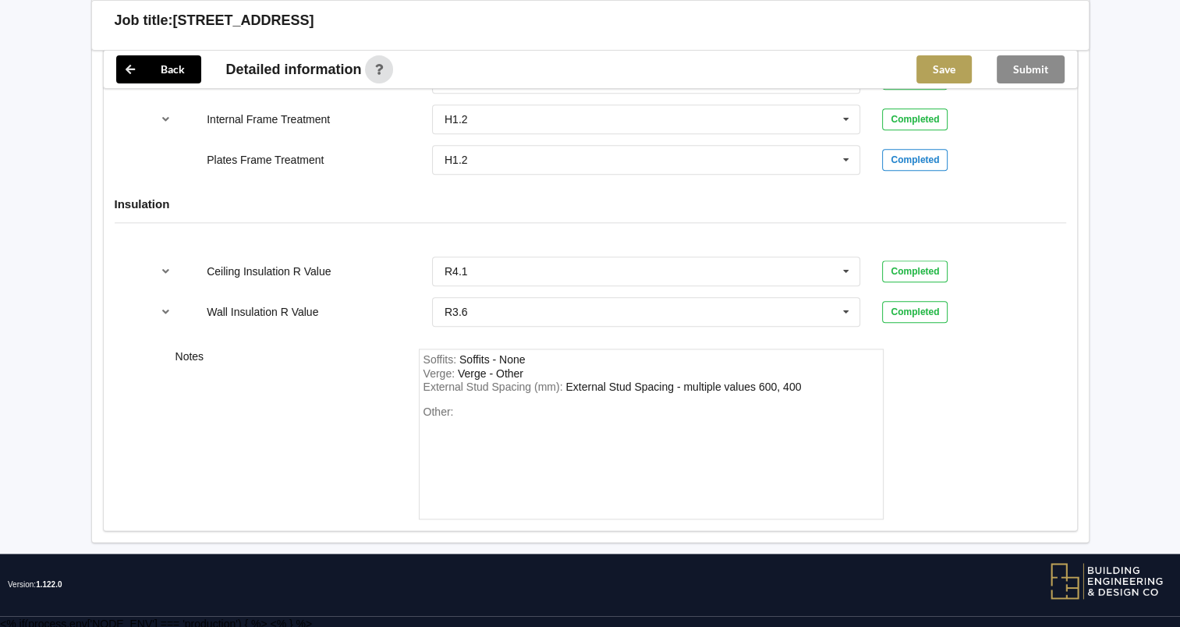
click at [947, 72] on button "Save" at bounding box center [943, 69] width 55 height 28
click at [1031, 64] on button "Submit" at bounding box center [1031, 69] width 68 height 28
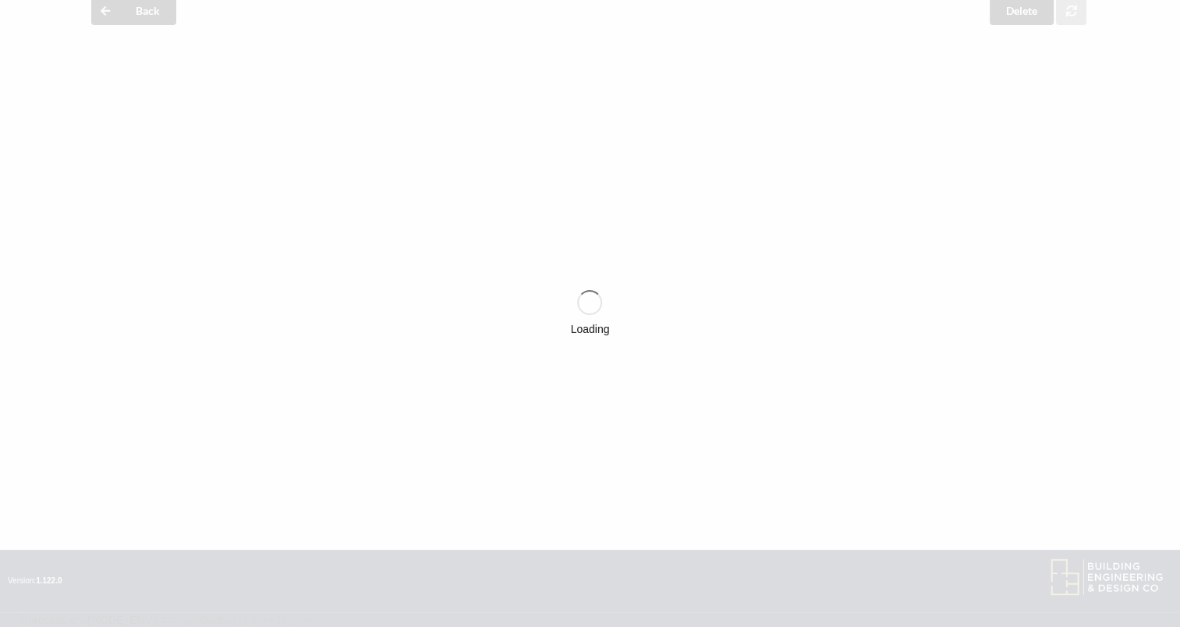
scroll to position [1795, 0]
